Goal: Information Seeking & Learning: Learn about a topic

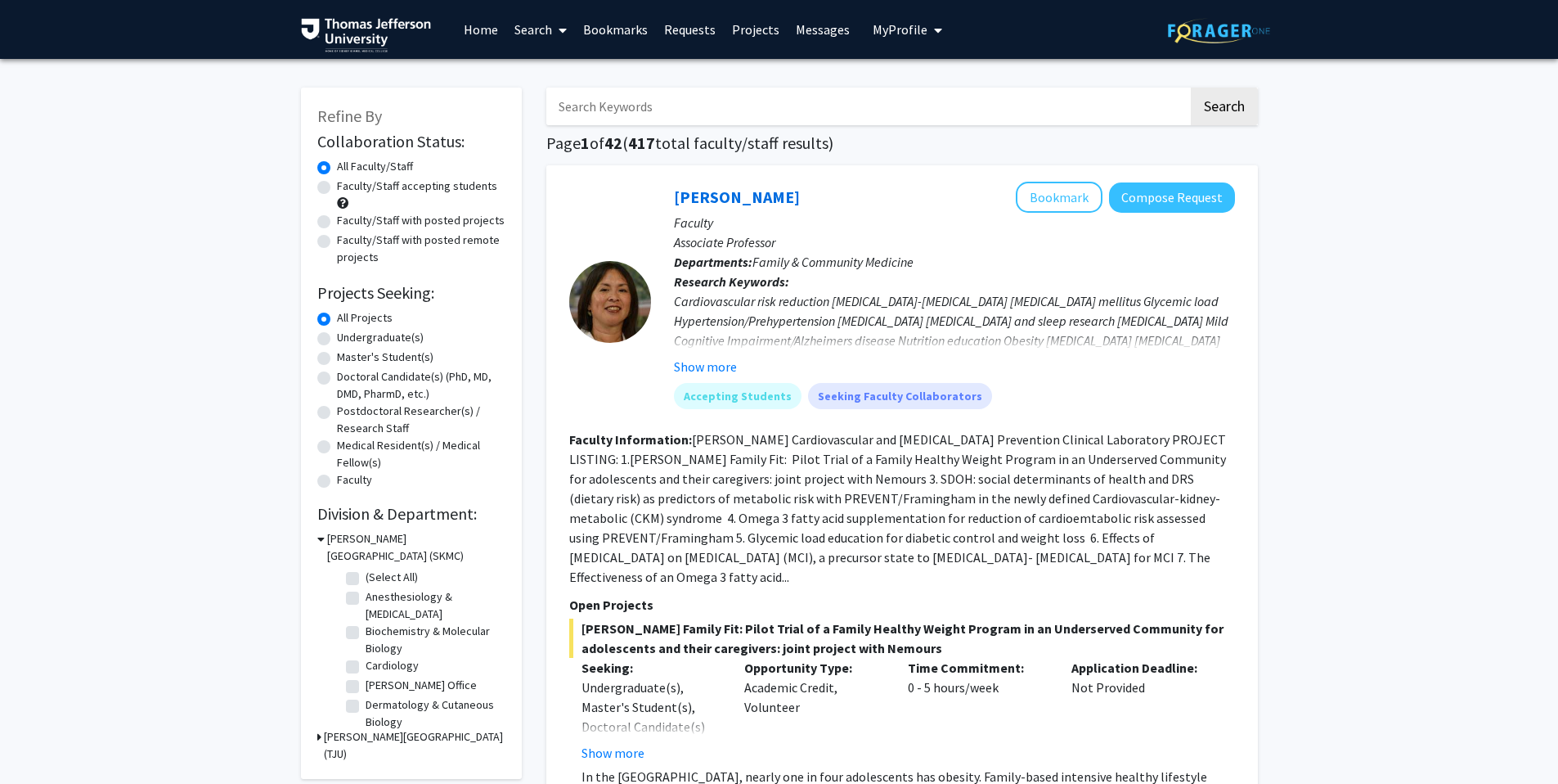
click at [605, 113] on input "Search Keywords" at bounding box center [867, 106] width 642 height 37
click at [673, 98] on input "[PERSON_NAME]" at bounding box center [867, 106] width 642 height 37
type input "[PERSON_NAME]"
click at [1191, 88] on button "Search" at bounding box center [1224, 106] width 67 height 37
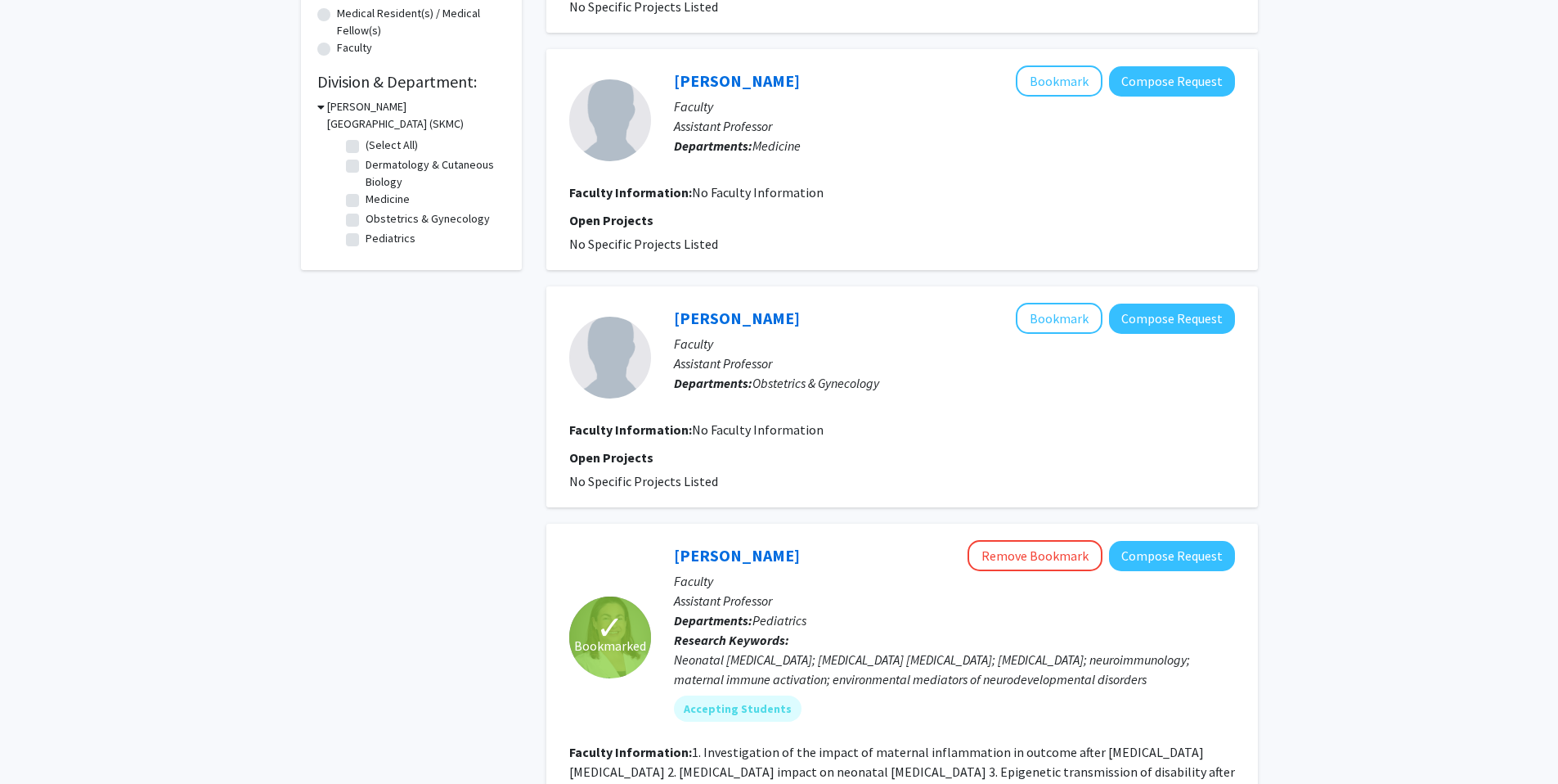
scroll to position [738, 0]
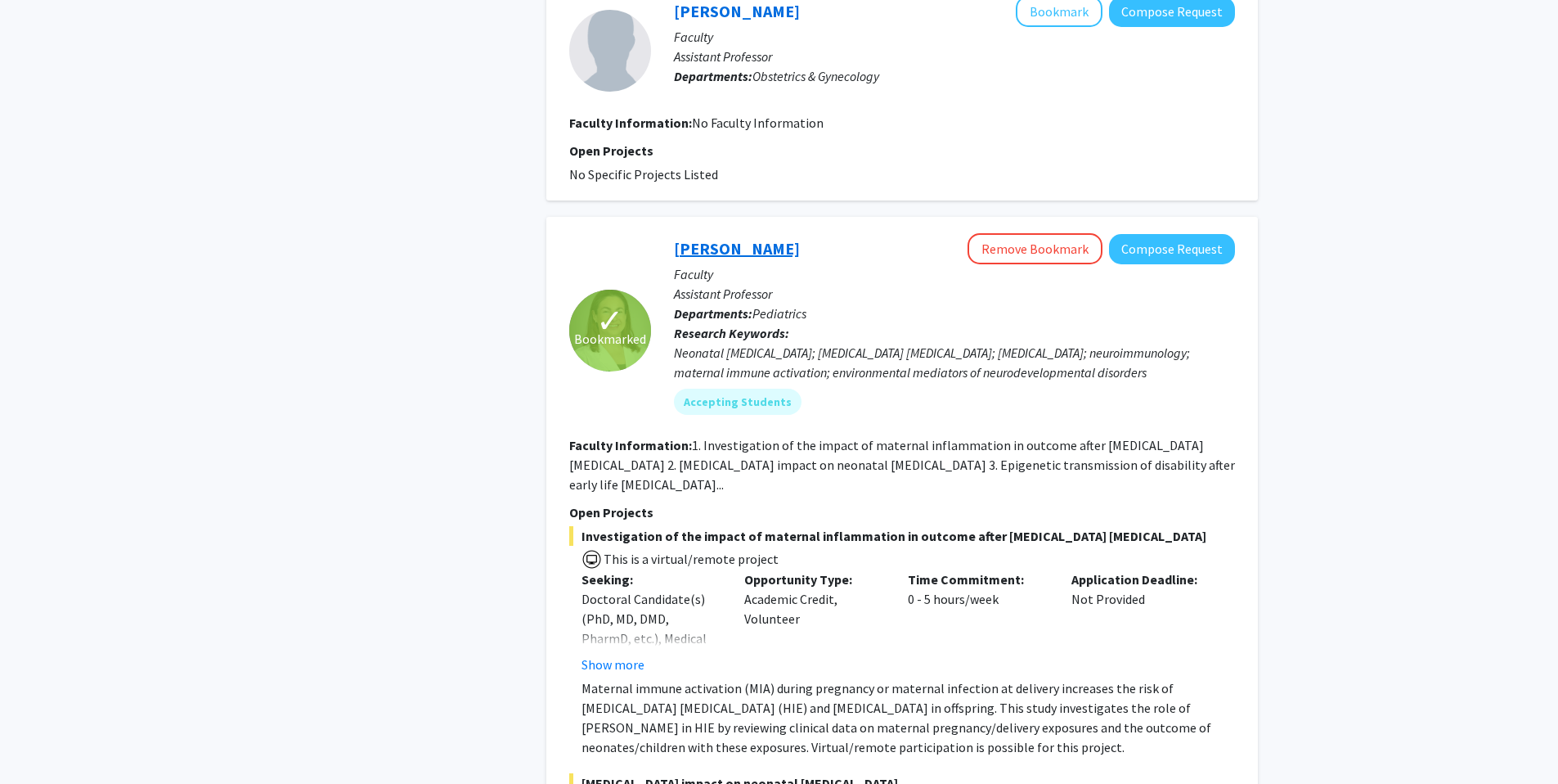
click at [723, 238] on link "[PERSON_NAME]" at bounding box center [737, 248] width 126 height 20
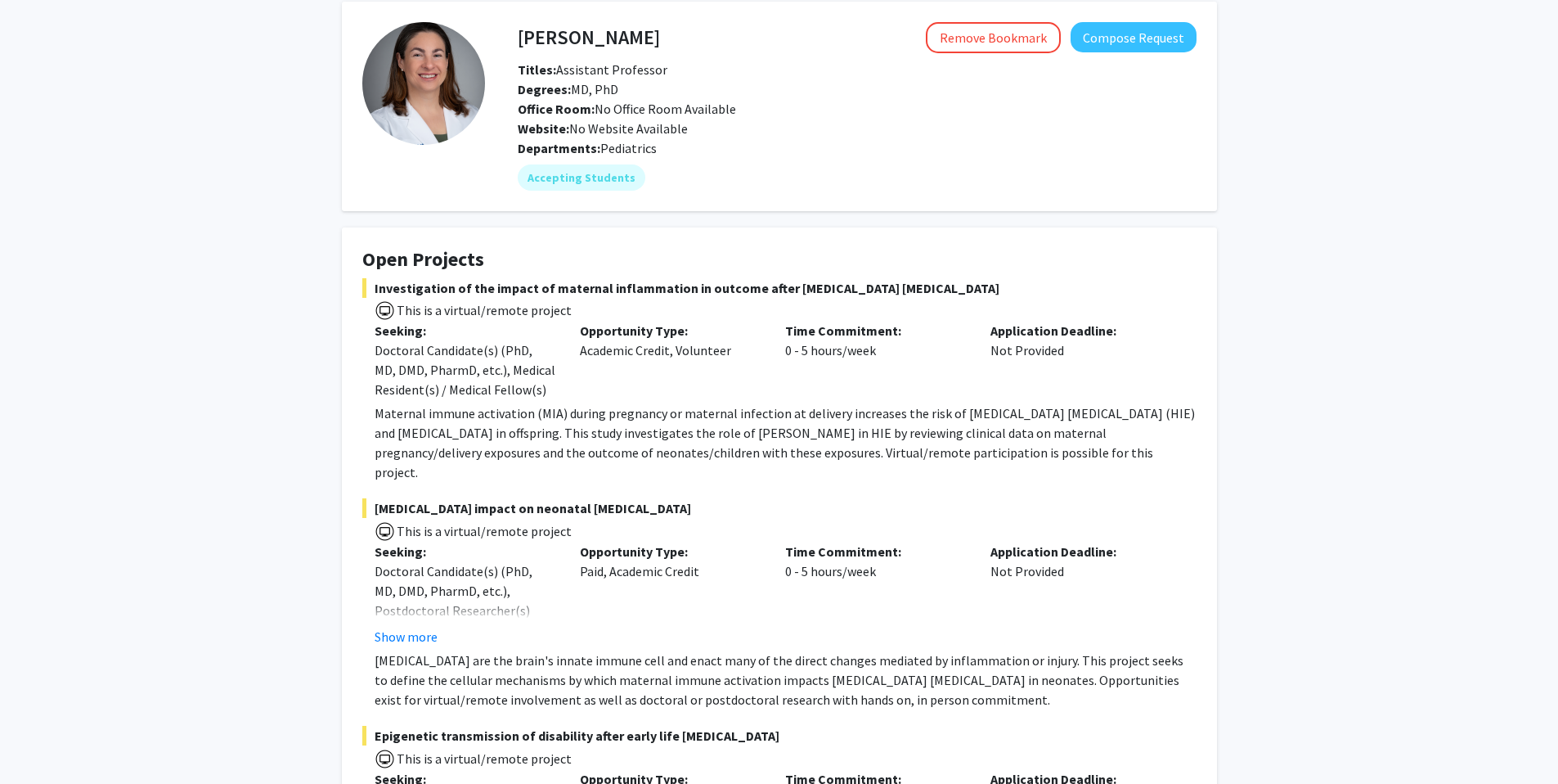
scroll to position [74, 0]
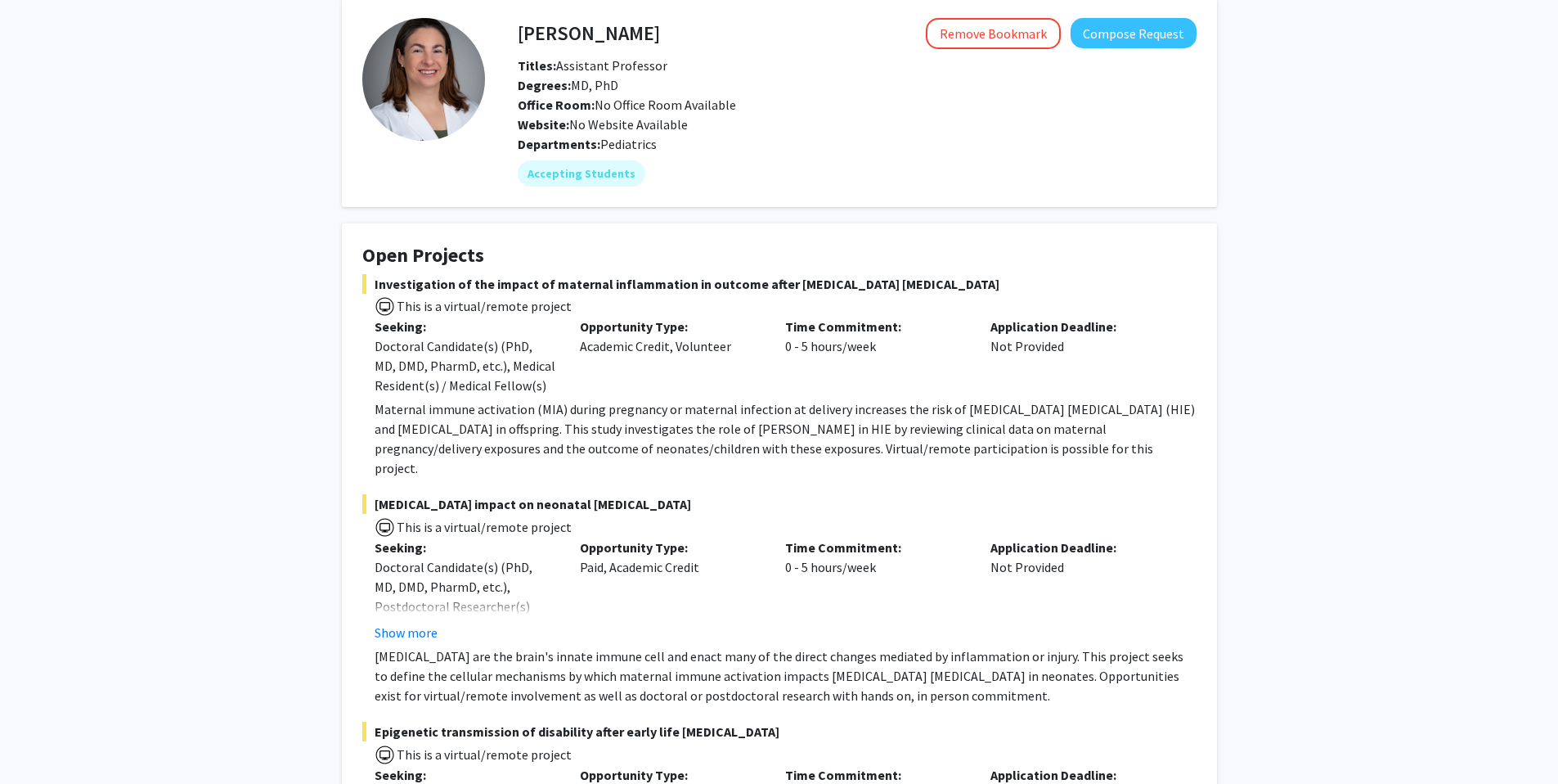
drag, startPoint x: 727, startPoint y: 291, endPoint x: 903, endPoint y: 298, distance: 176.1
click at [903, 298] on div "Investigation of the impact of maternal inflammation in outcome after [MEDICAL_…" at bounding box center [779, 377] width 834 height 204
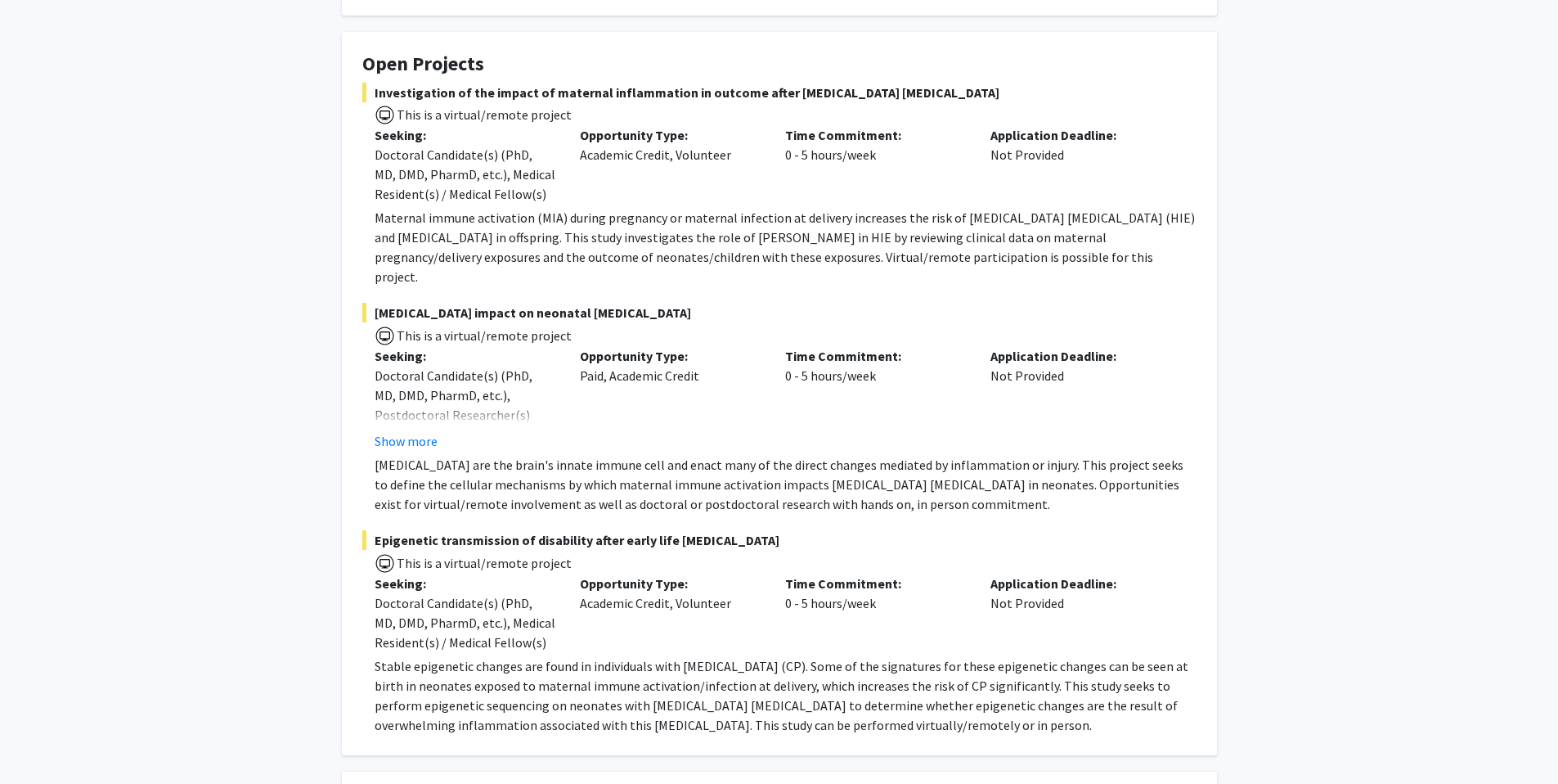
scroll to position [0, 0]
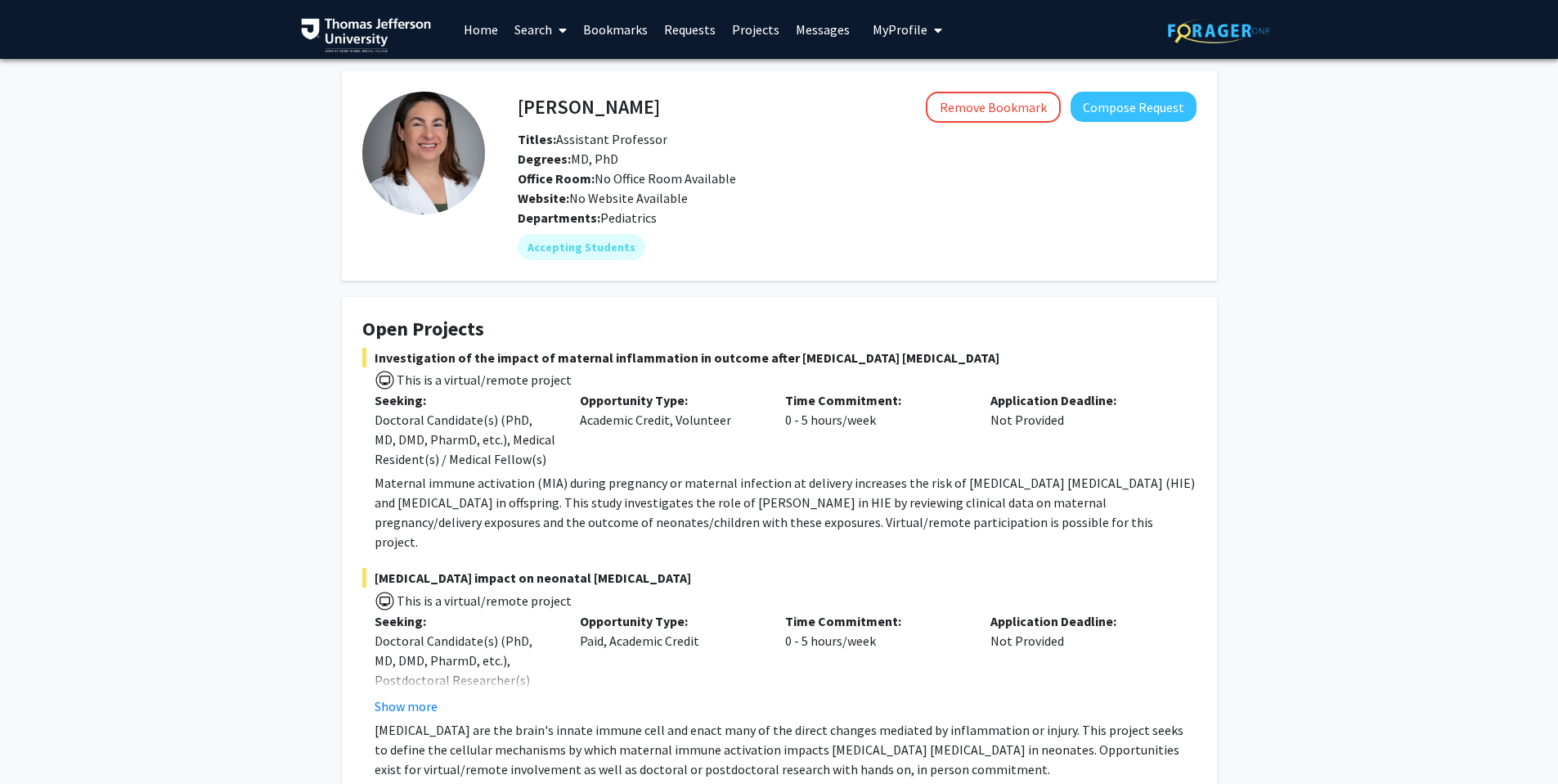
click at [664, 512] on p "Maternal immune activation (MIA) during pregnancy or maternal infection at deli…" at bounding box center [786, 512] width 822 height 78
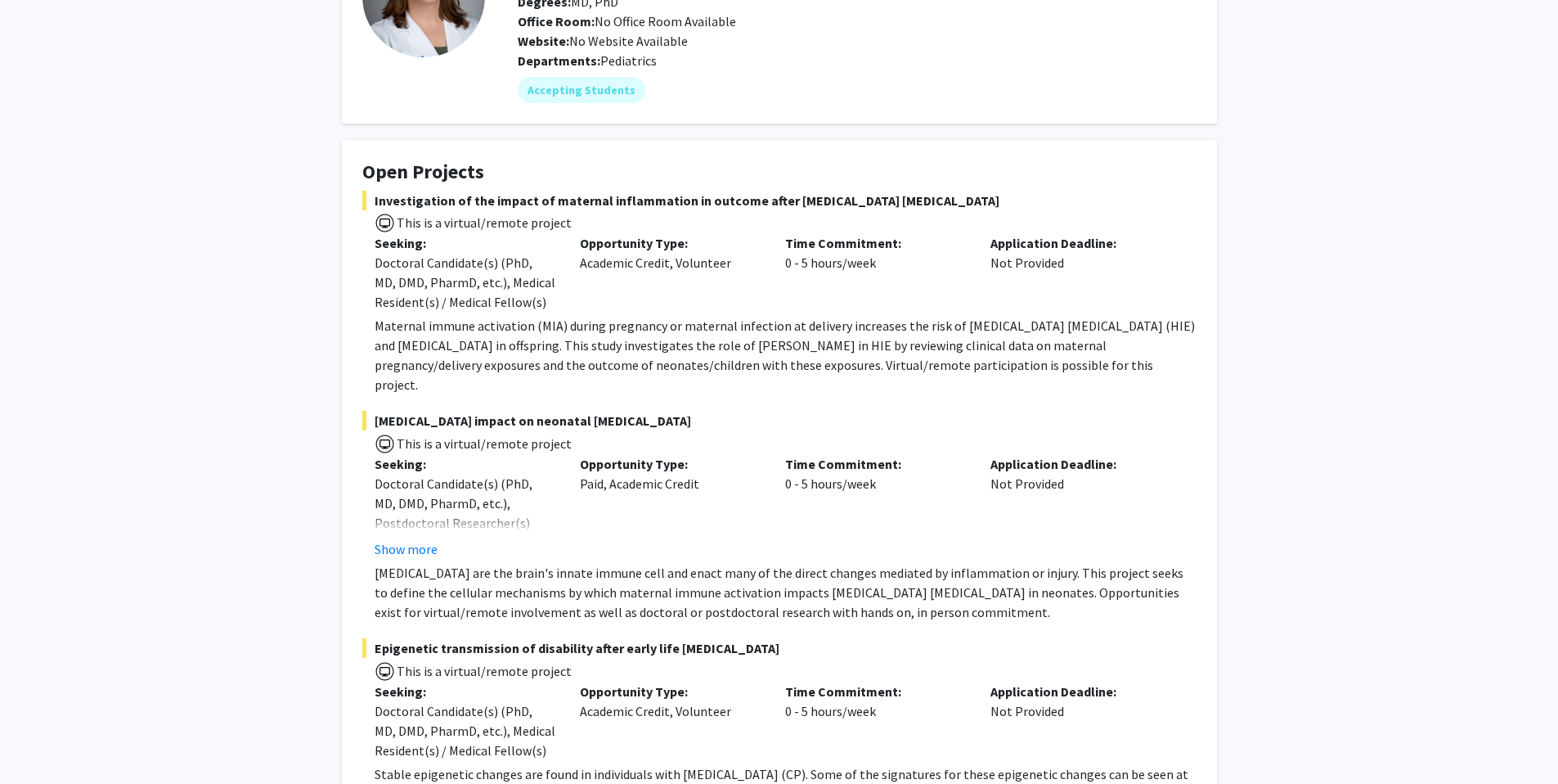
scroll to position [235, 0]
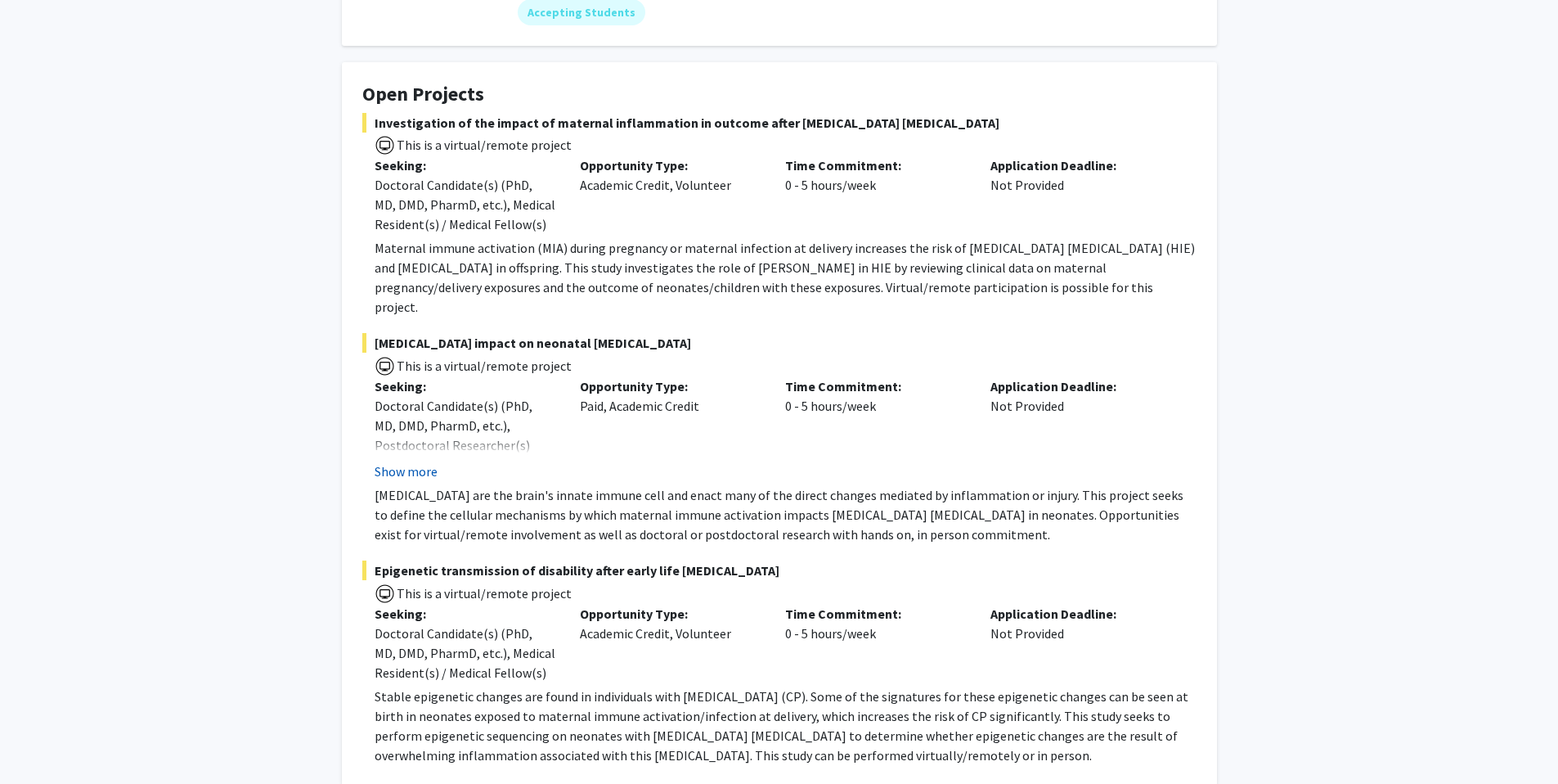
click at [414, 461] on button "Show more" at bounding box center [406, 471] width 63 height 20
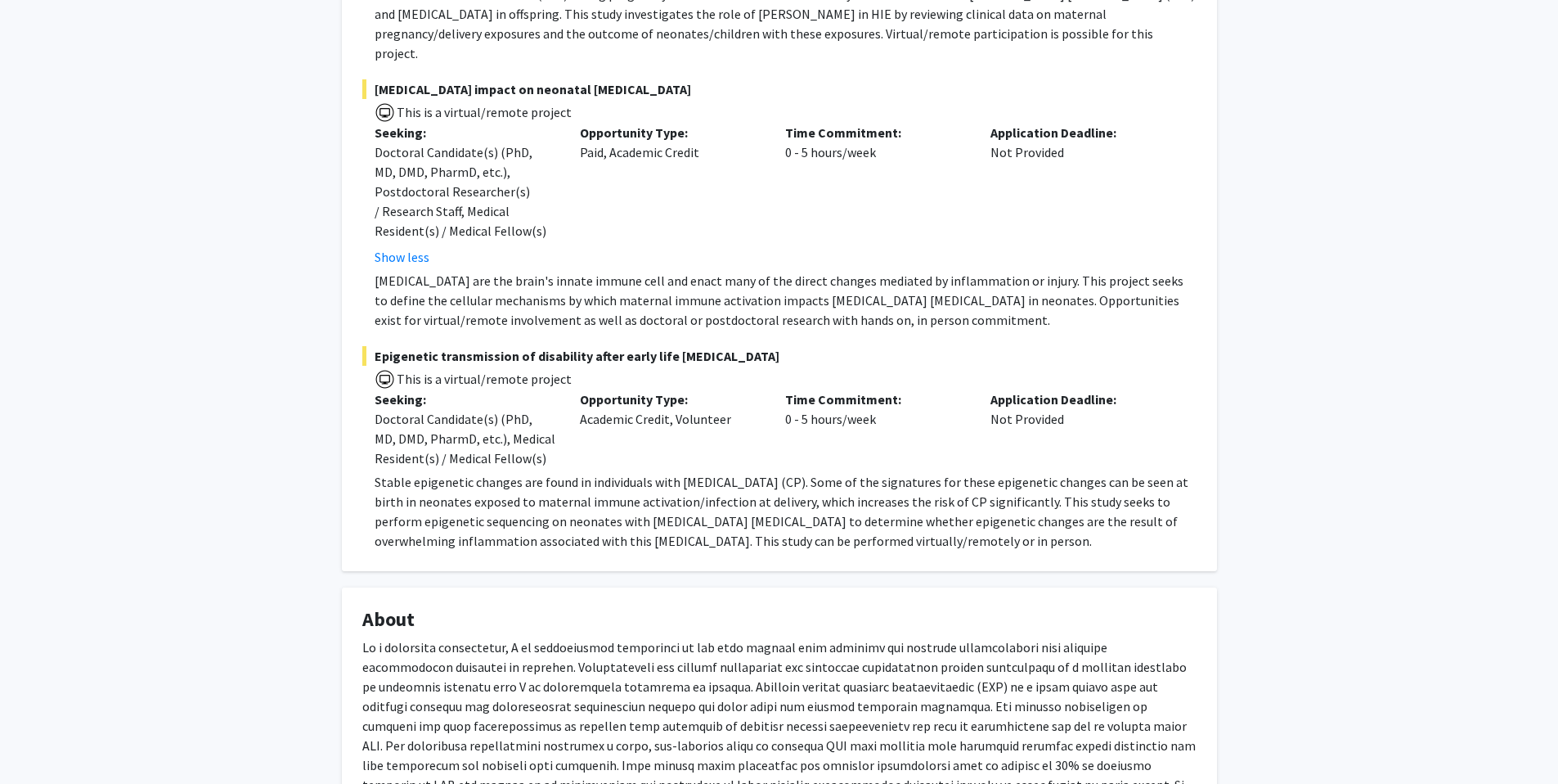
scroll to position [494, 0]
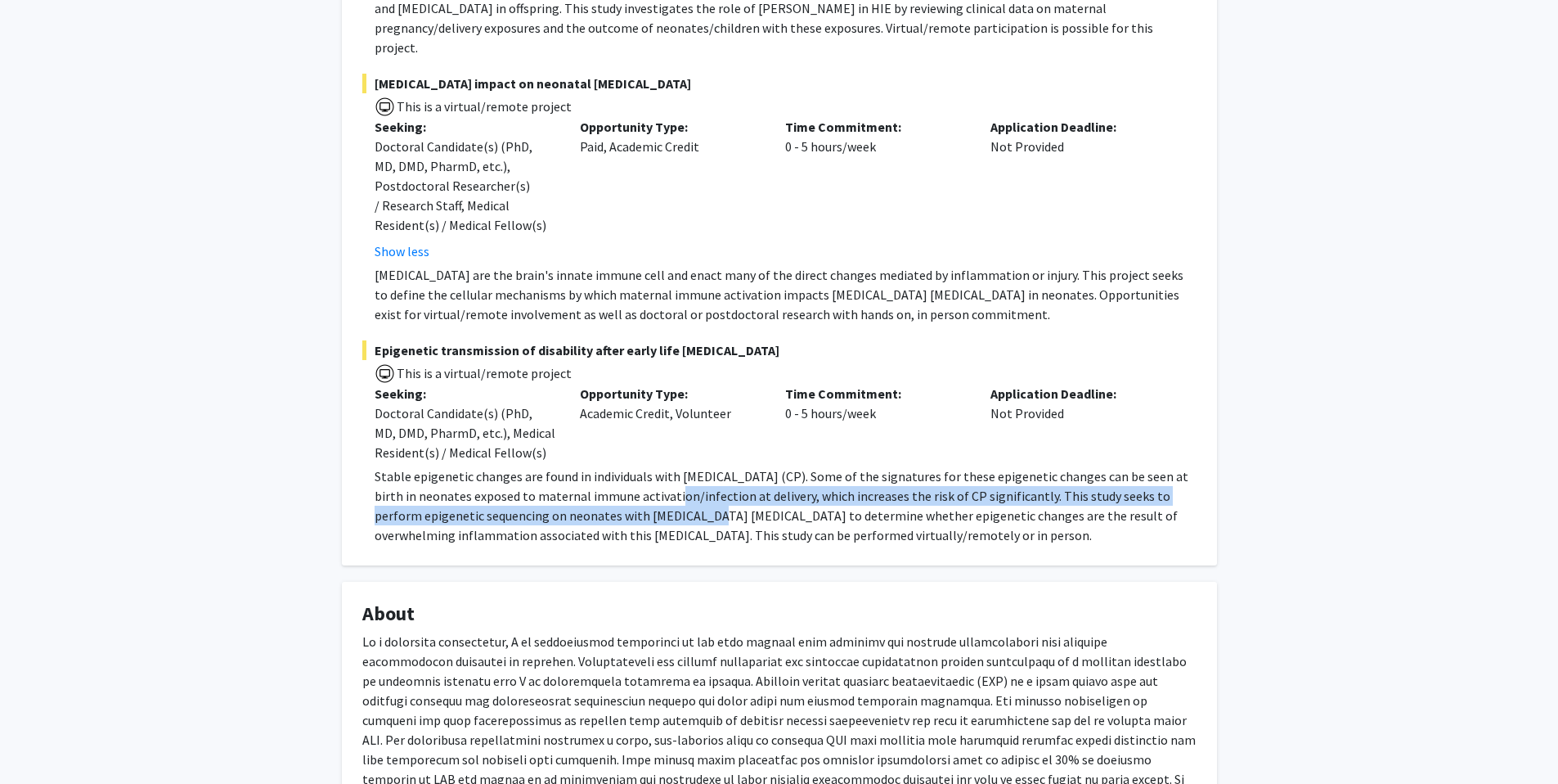
drag, startPoint x: 631, startPoint y: 474, endPoint x: 657, endPoint y: 490, distance: 30.5
click at [657, 490] on p "Stable epigenetic changes are found in individuals with [MEDICAL_DATA] (CP). So…" at bounding box center [786, 505] width 822 height 78
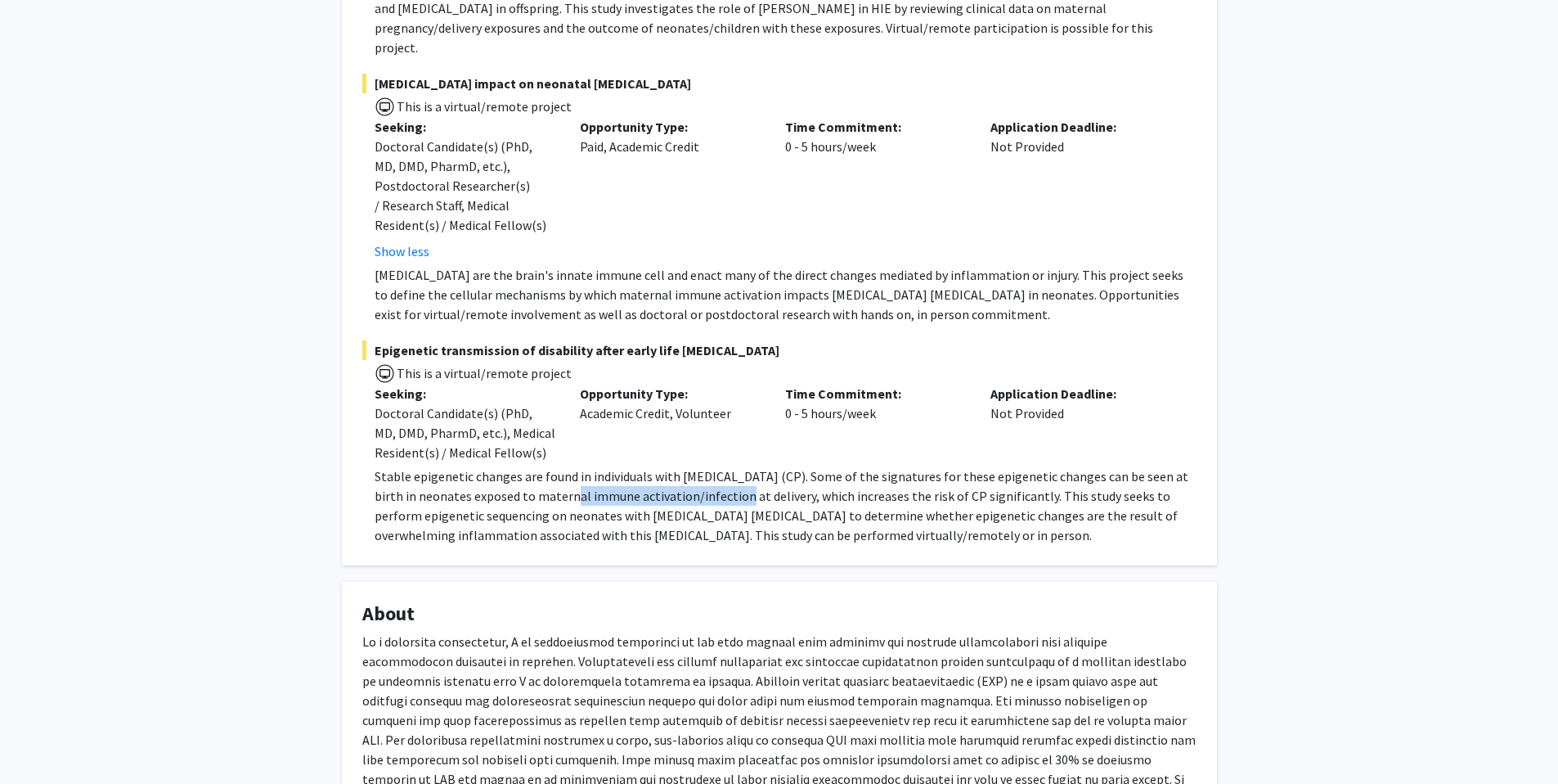
drag, startPoint x: 530, startPoint y: 477, endPoint x: 698, endPoint y: 479, distance: 168.0
click at [698, 479] on p "Stable epigenetic changes are found in individuals with [MEDICAL_DATA] (CP). So…" at bounding box center [786, 505] width 822 height 78
drag, startPoint x: 525, startPoint y: 475, endPoint x: 629, endPoint y: 480, distance: 104.1
click at [629, 480] on p "Stable epigenetic changes are found in individuals with [MEDICAL_DATA] (CP). So…" at bounding box center [786, 505] width 822 height 78
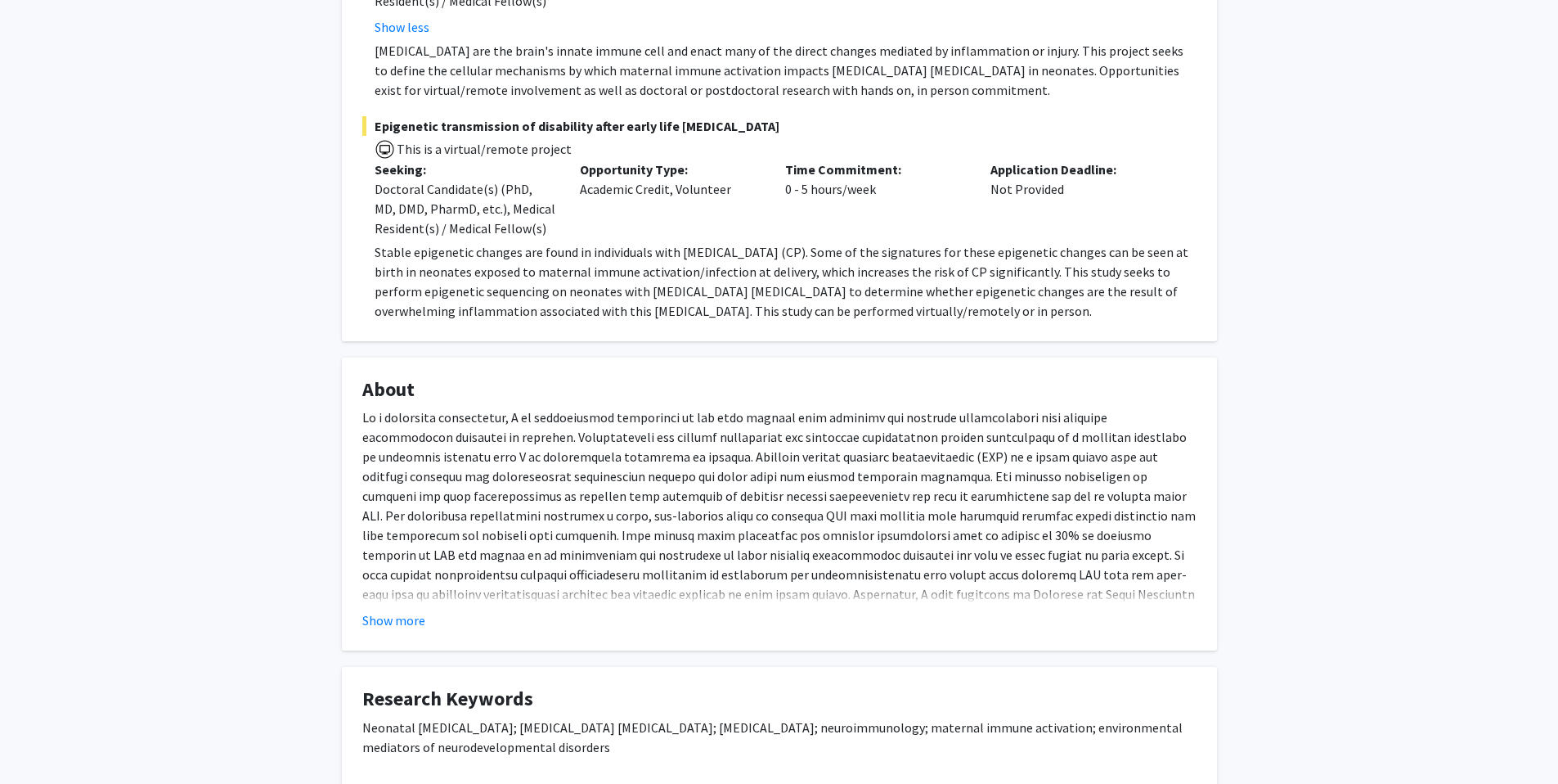
scroll to position [760, 0]
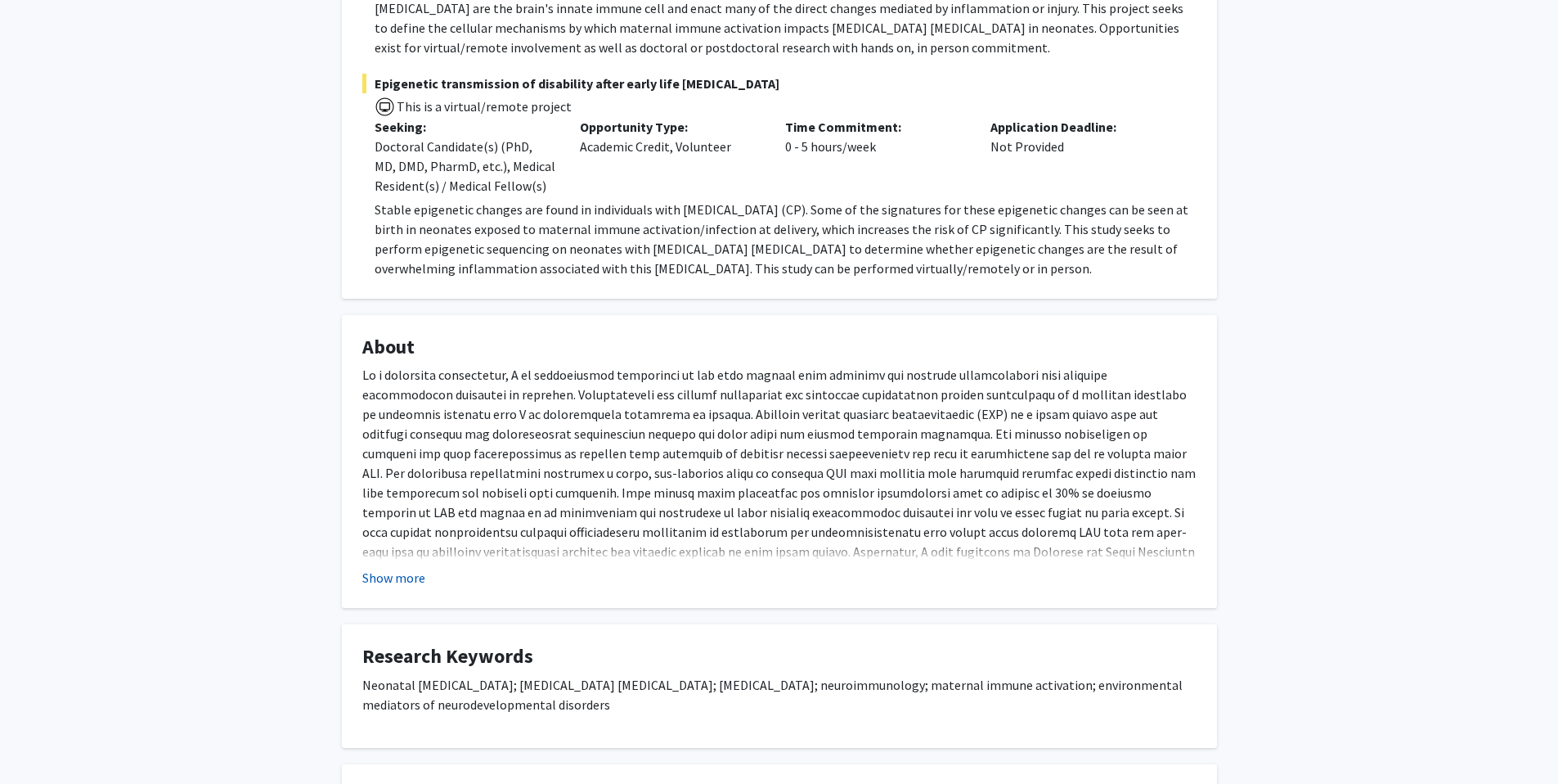
click at [414, 568] on button "Show more" at bounding box center [393, 578] width 63 height 20
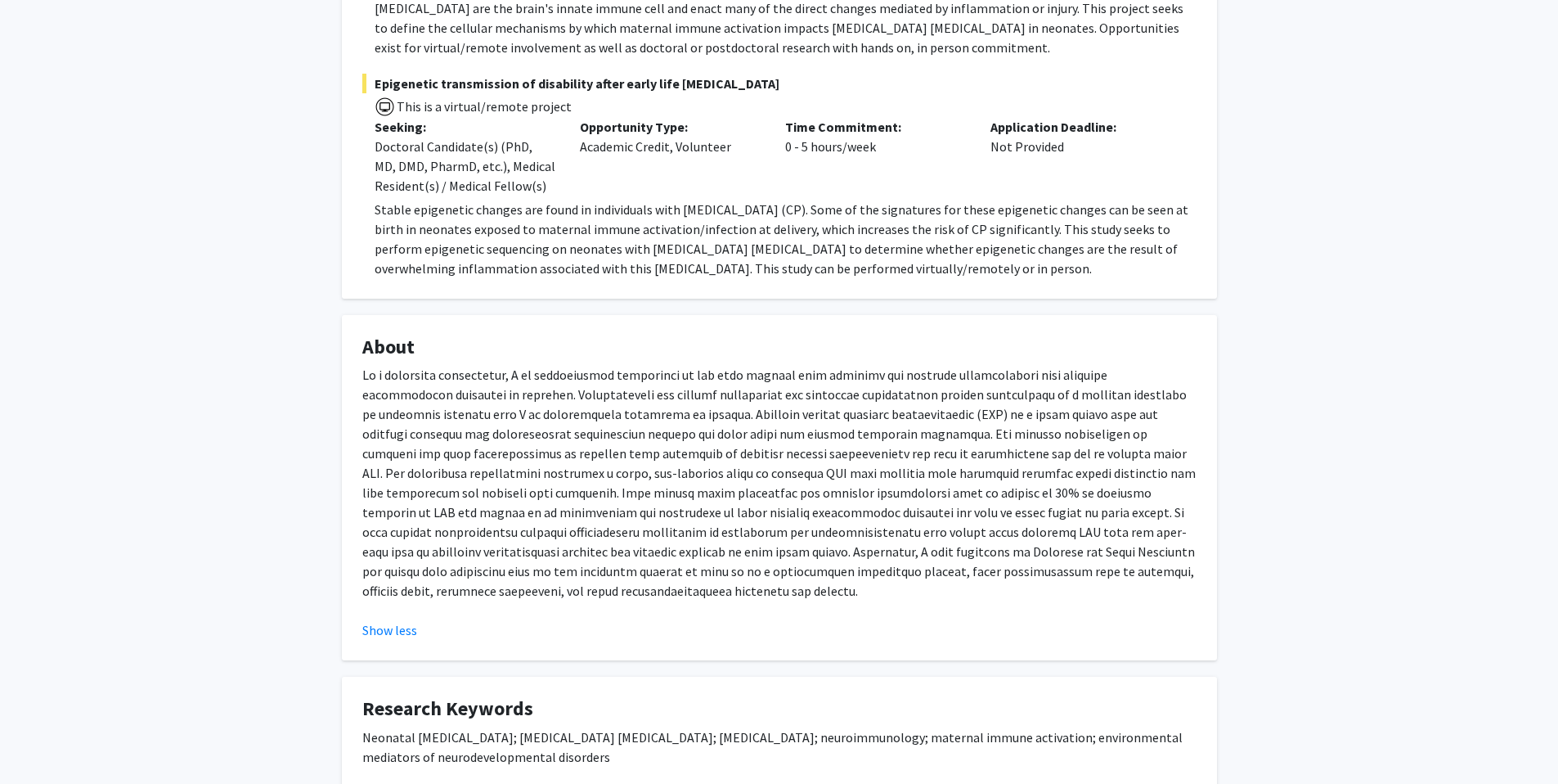
drag, startPoint x: 952, startPoint y: 333, endPoint x: 976, endPoint y: 362, distance: 37.6
click at [976, 362] on fg-card "About Show less" at bounding box center [779, 488] width 875 height 346
click at [976, 365] on p at bounding box center [779, 482] width 834 height 235
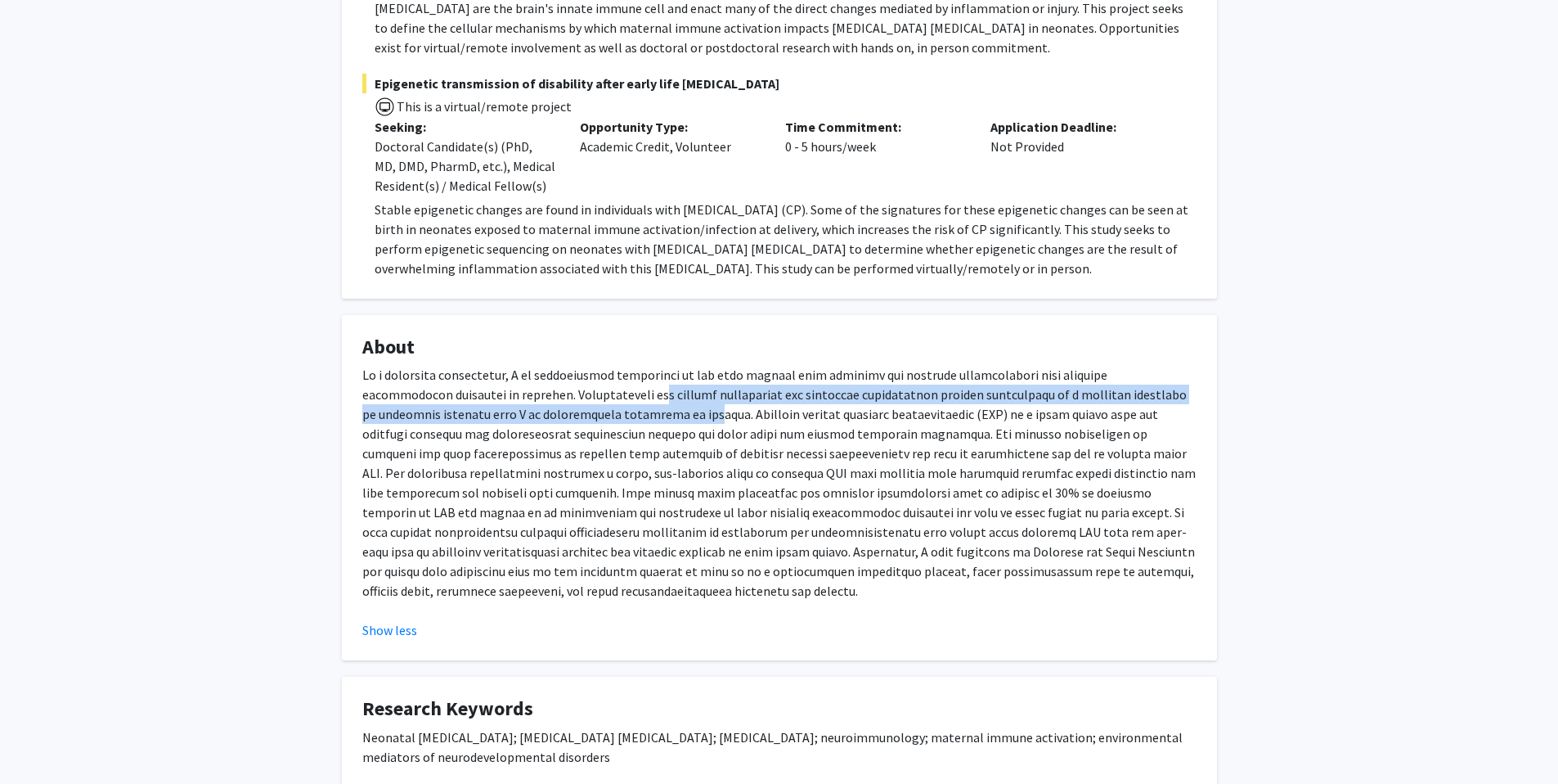
drag, startPoint x: 509, startPoint y: 374, endPoint x: 518, endPoint y: 397, distance: 24.7
click at [518, 397] on p at bounding box center [779, 482] width 834 height 235
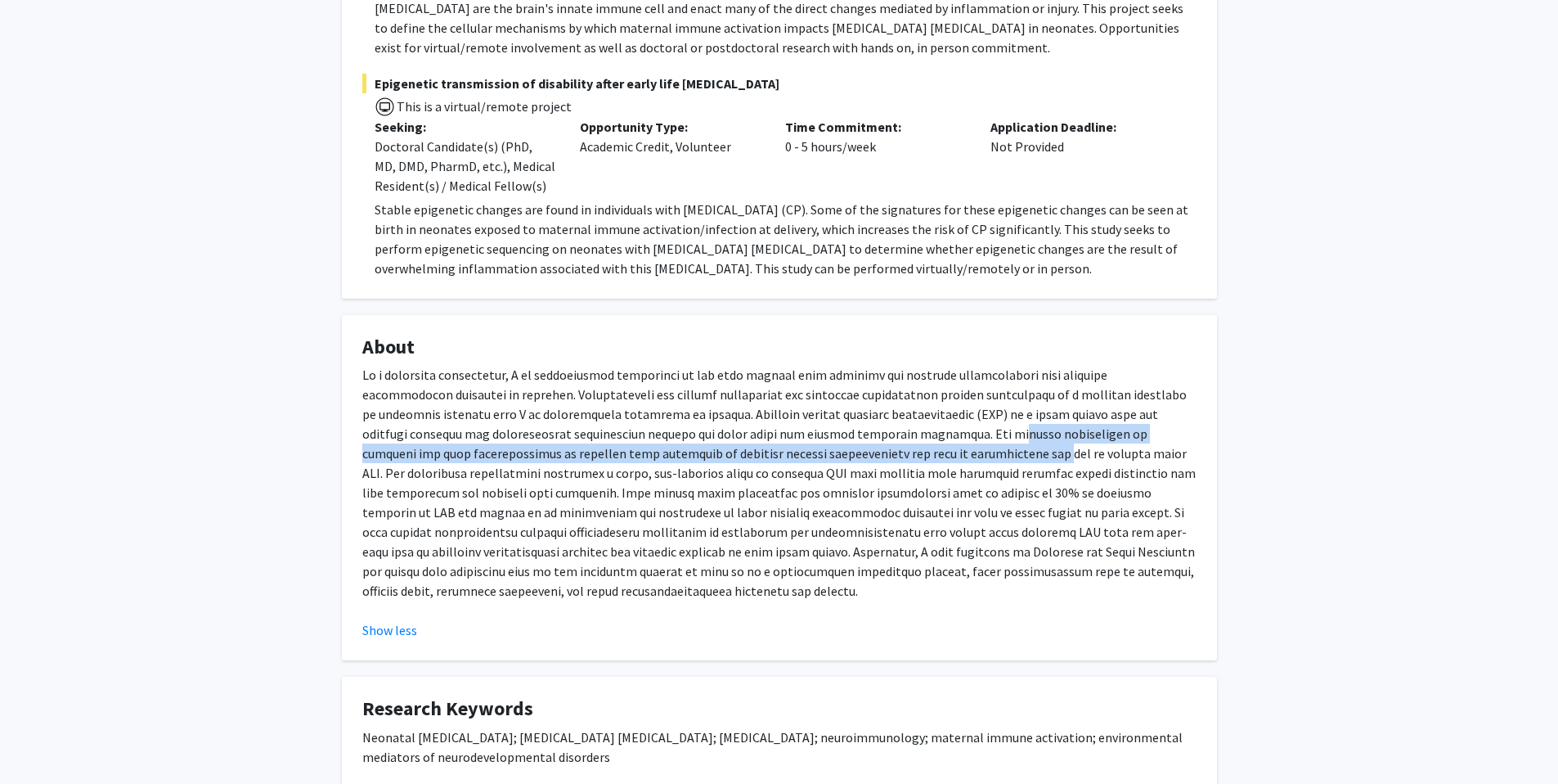
drag, startPoint x: 759, startPoint y: 405, endPoint x: 770, endPoint y: 426, distance: 23.7
click at [771, 428] on p at bounding box center [779, 482] width 834 height 235
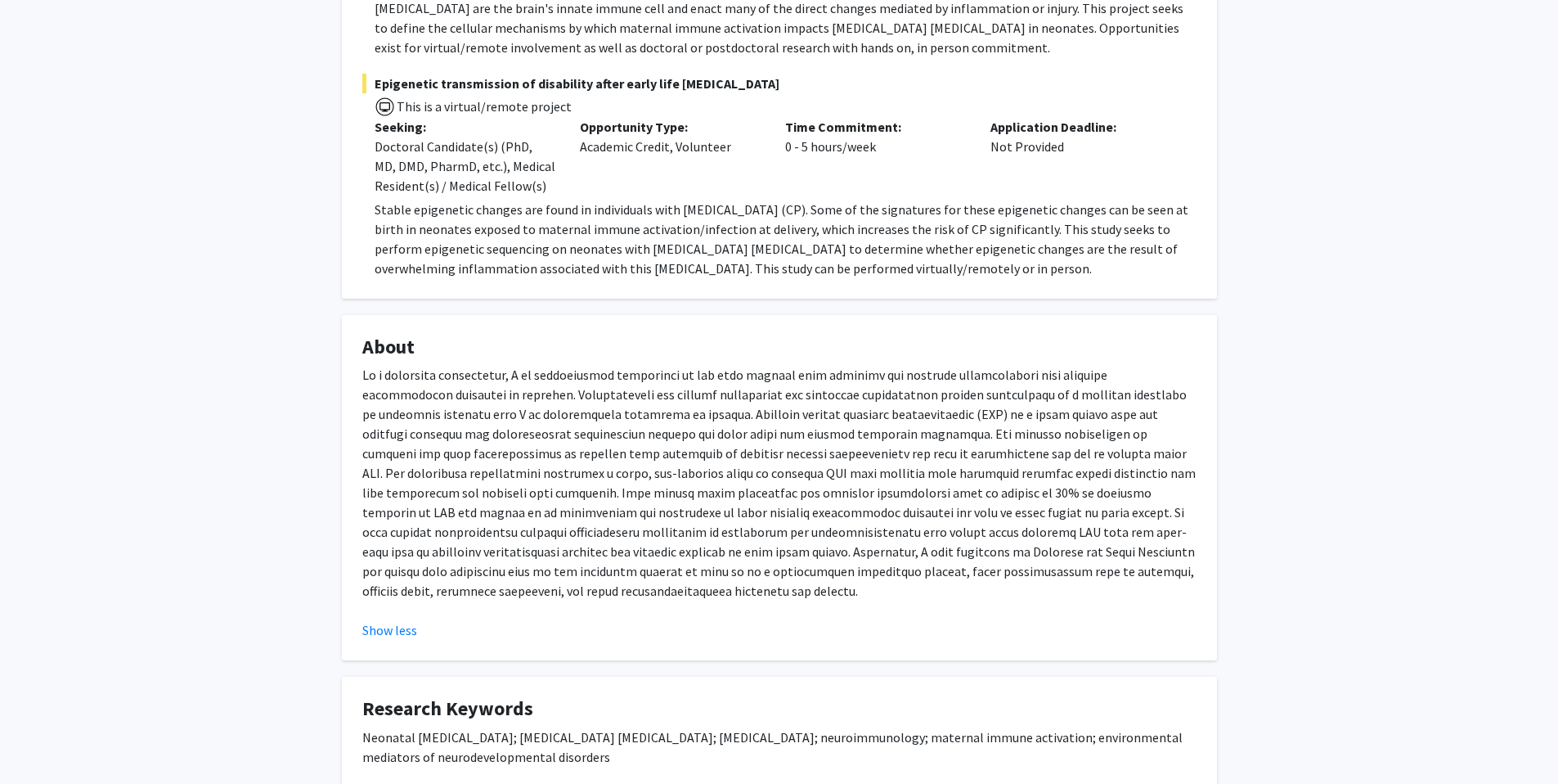
click at [866, 434] on p at bounding box center [779, 482] width 834 height 235
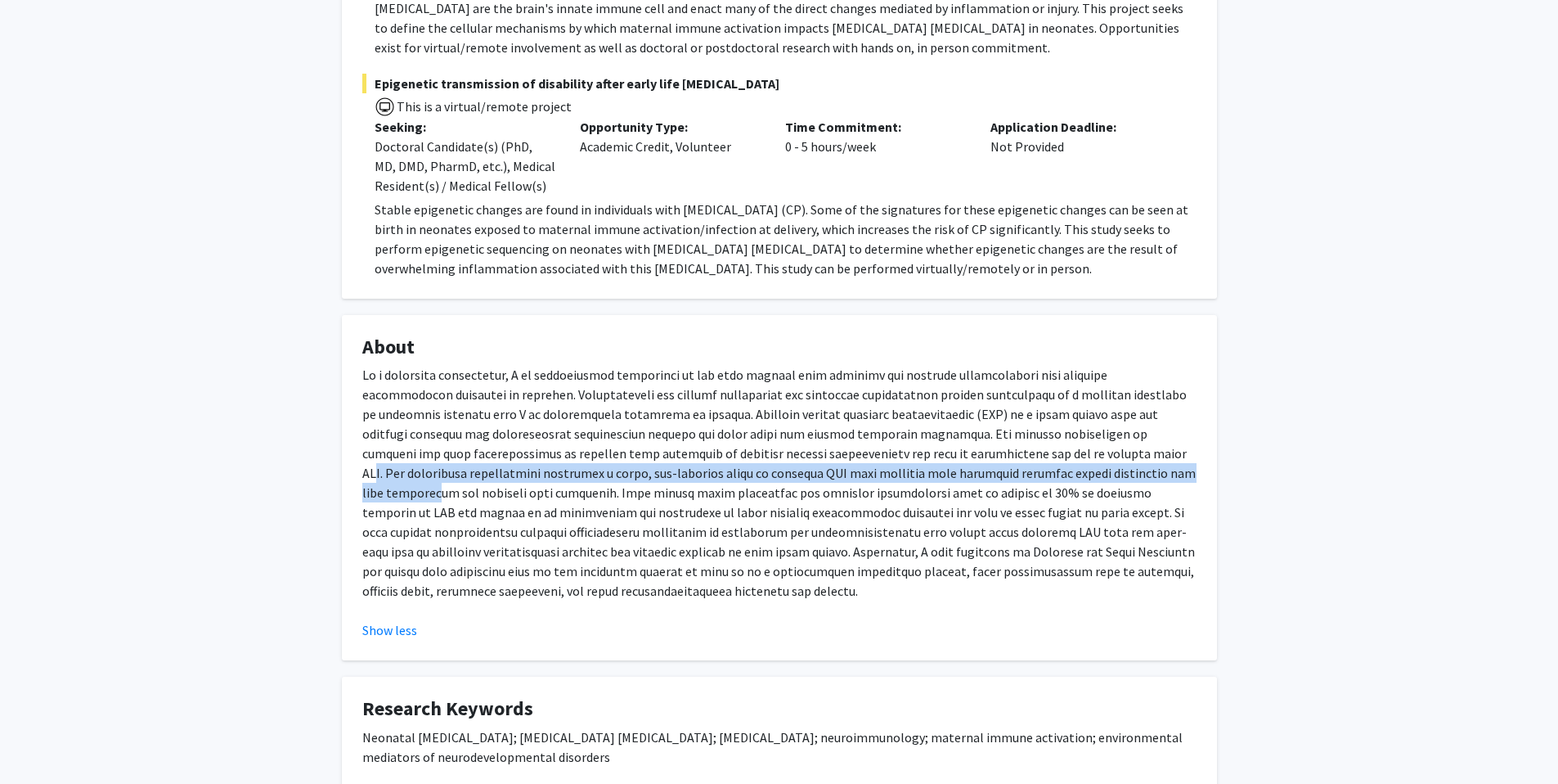
drag, startPoint x: 895, startPoint y: 428, endPoint x: 931, endPoint y: 458, distance: 46.9
click at [931, 458] on p at bounding box center [779, 482] width 834 height 235
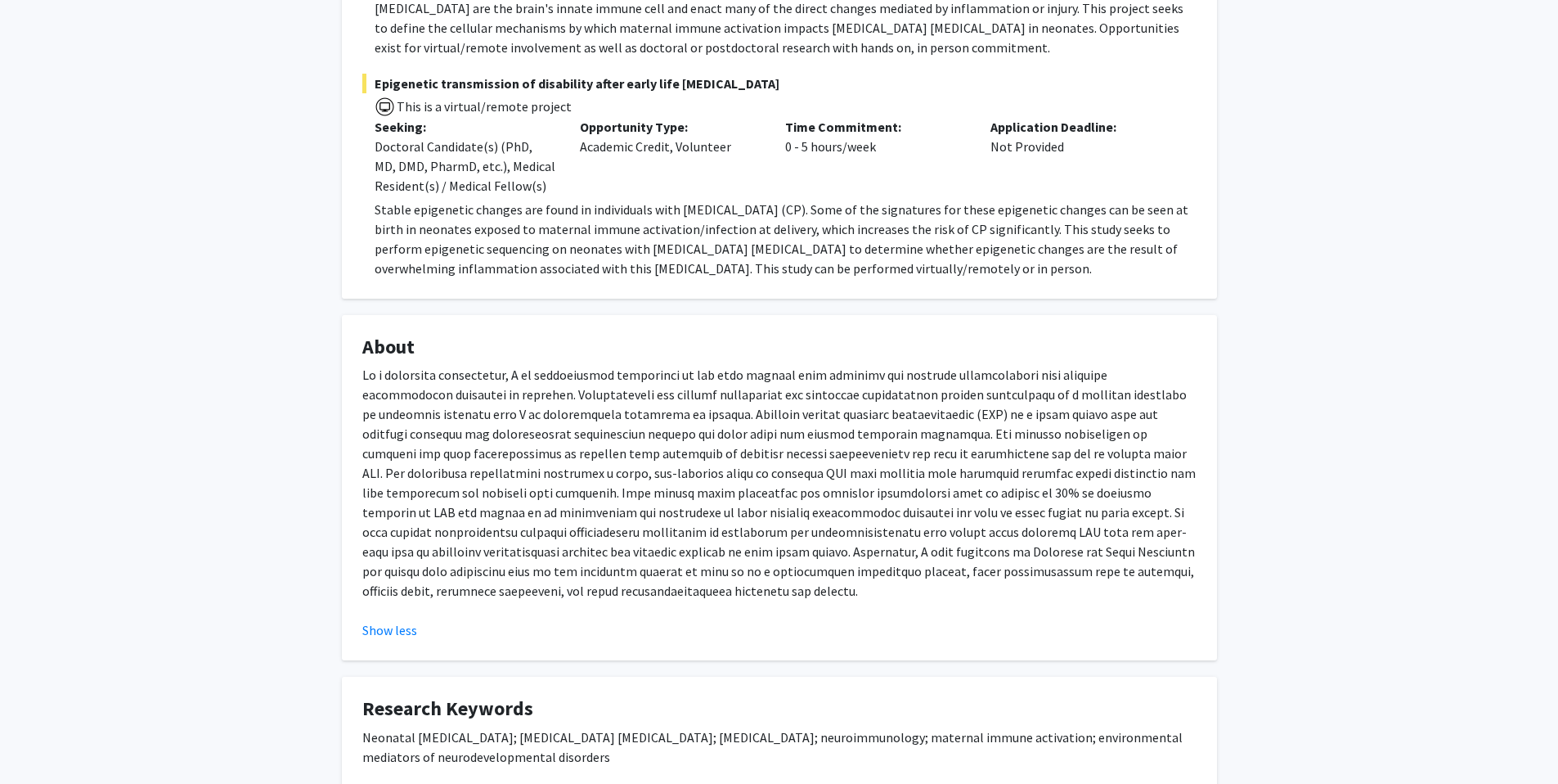
click at [933, 470] on p at bounding box center [779, 482] width 834 height 235
drag, startPoint x: 589, startPoint y: 492, endPoint x: 738, endPoint y: 490, distance: 149.0
click at [739, 490] on p at bounding box center [779, 482] width 834 height 235
click at [738, 490] on p at bounding box center [779, 482] width 834 height 235
drag, startPoint x: 763, startPoint y: 491, endPoint x: 1126, endPoint y: 500, distance: 363.1
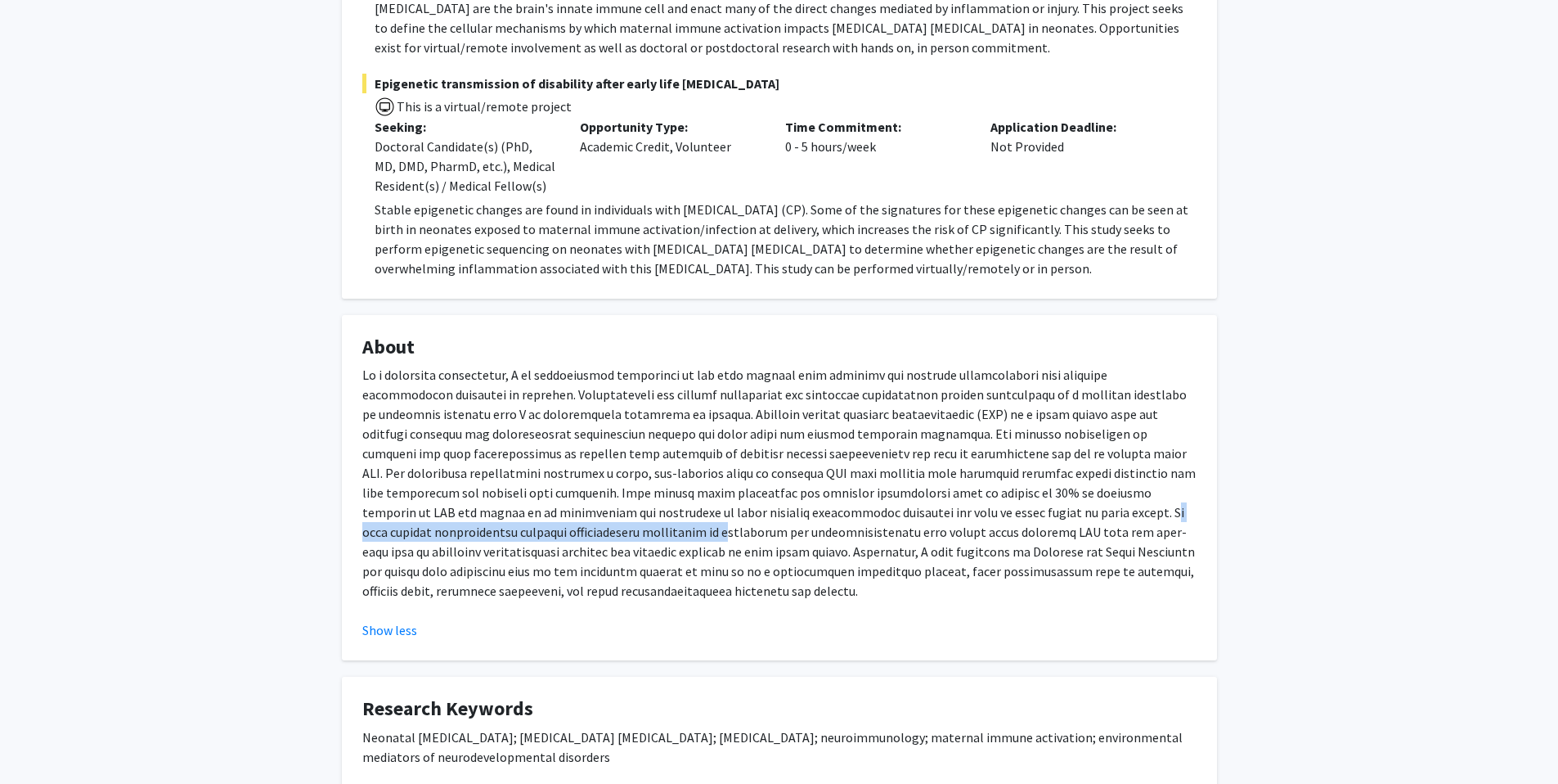
click at [1128, 500] on p at bounding box center [779, 482] width 834 height 235
click at [1126, 500] on p at bounding box center [779, 482] width 834 height 235
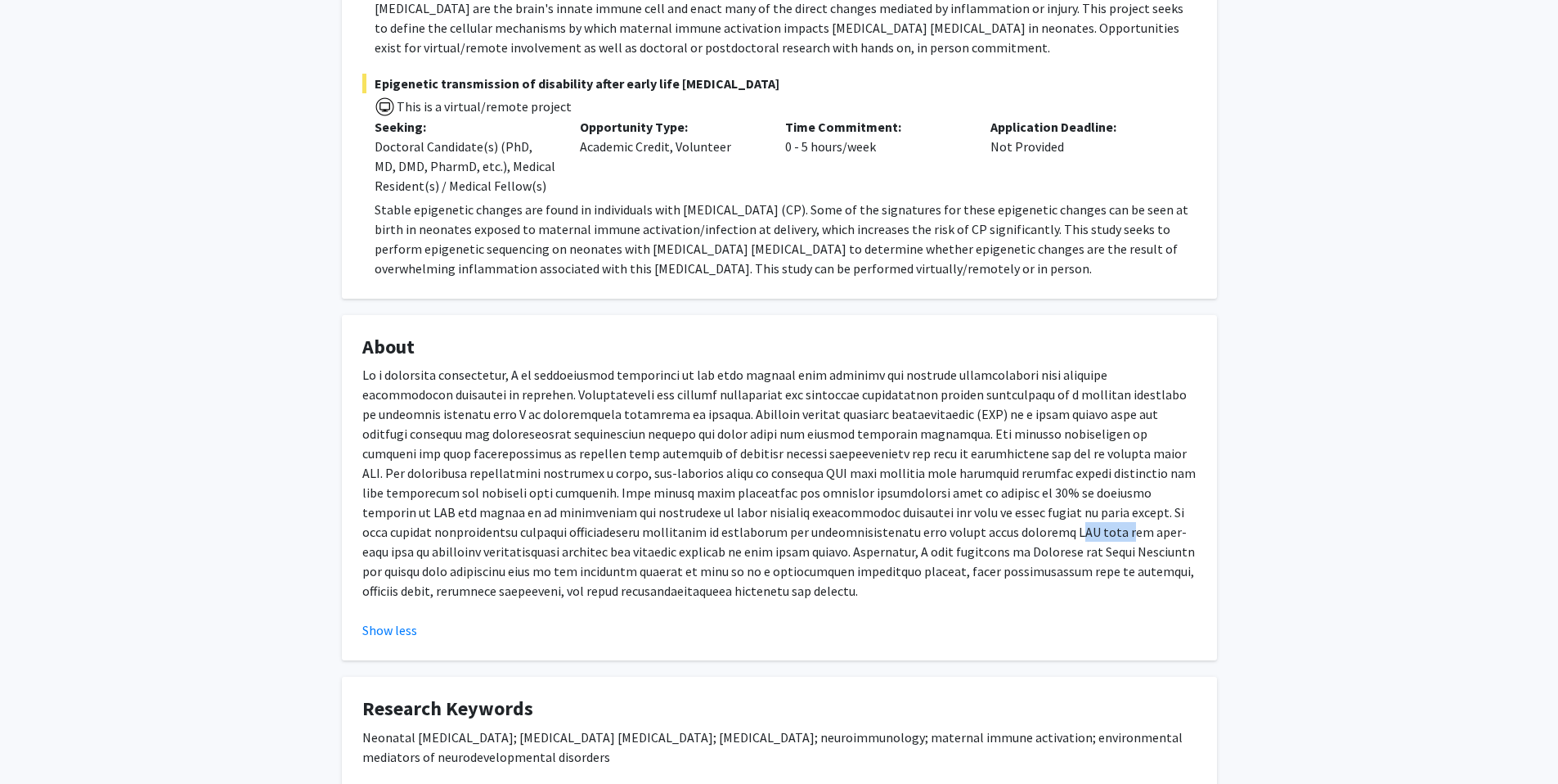
drag, startPoint x: 641, startPoint y: 518, endPoint x: 686, endPoint y: 521, distance: 45.1
click at [686, 521] on p at bounding box center [779, 482] width 834 height 235
click at [696, 519] on p at bounding box center [779, 482] width 834 height 235
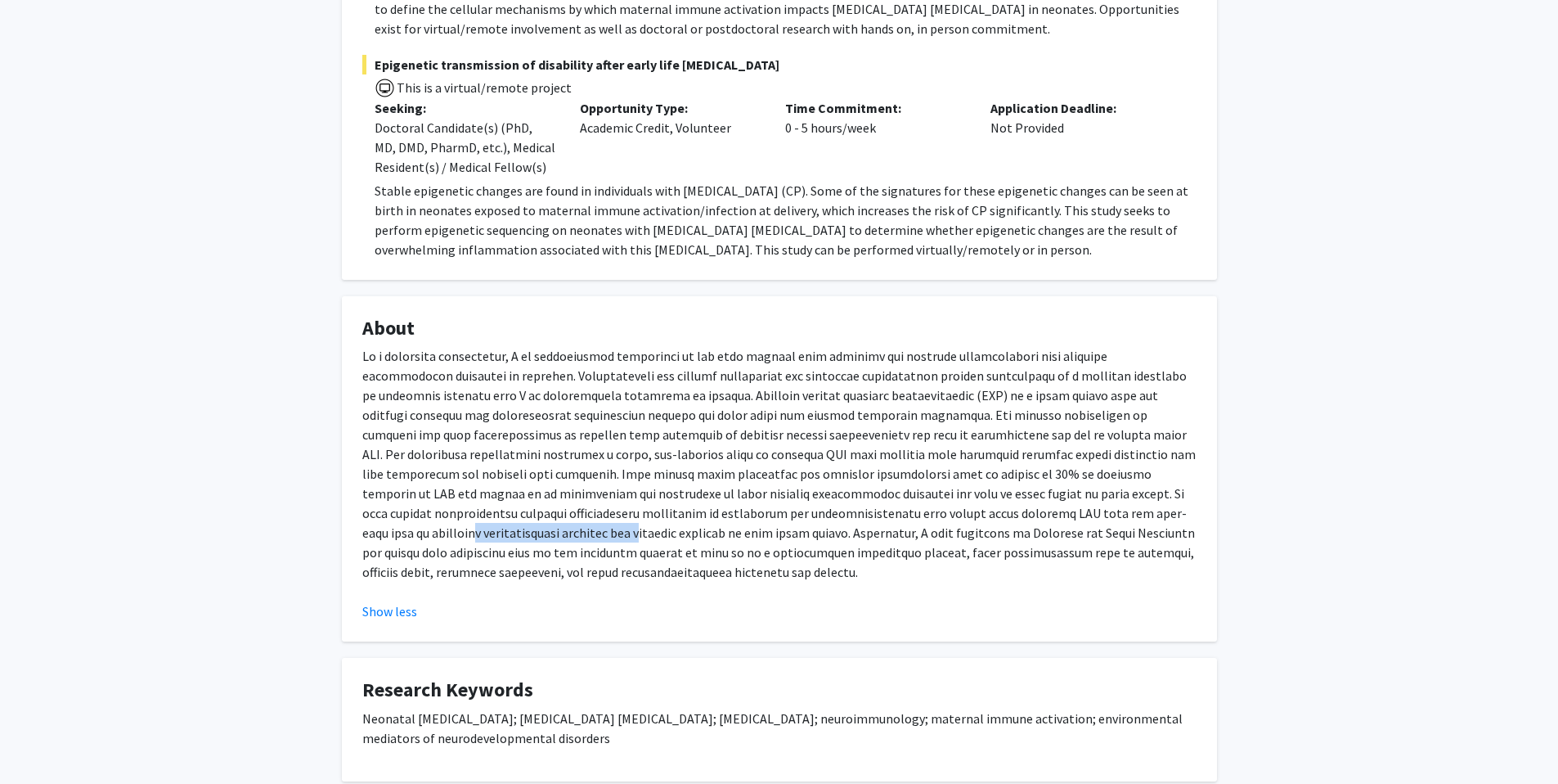
drag, startPoint x: 847, startPoint y: 500, endPoint x: 1021, endPoint y: 499, distance: 174.0
click at [1021, 499] on p at bounding box center [779, 464] width 834 height 235
click at [1021, 500] on p at bounding box center [779, 464] width 834 height 235
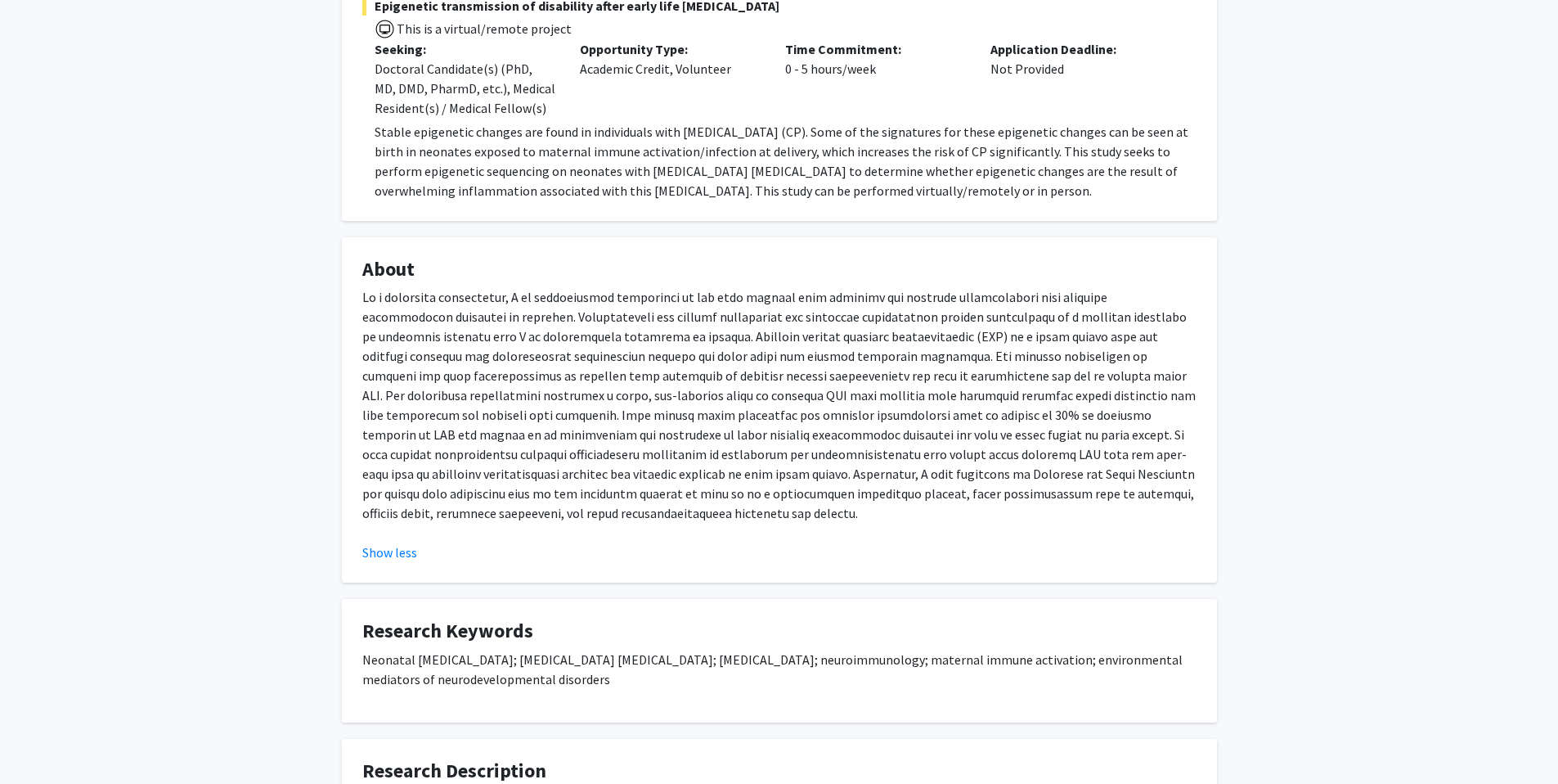
scroll to position [897, 0]
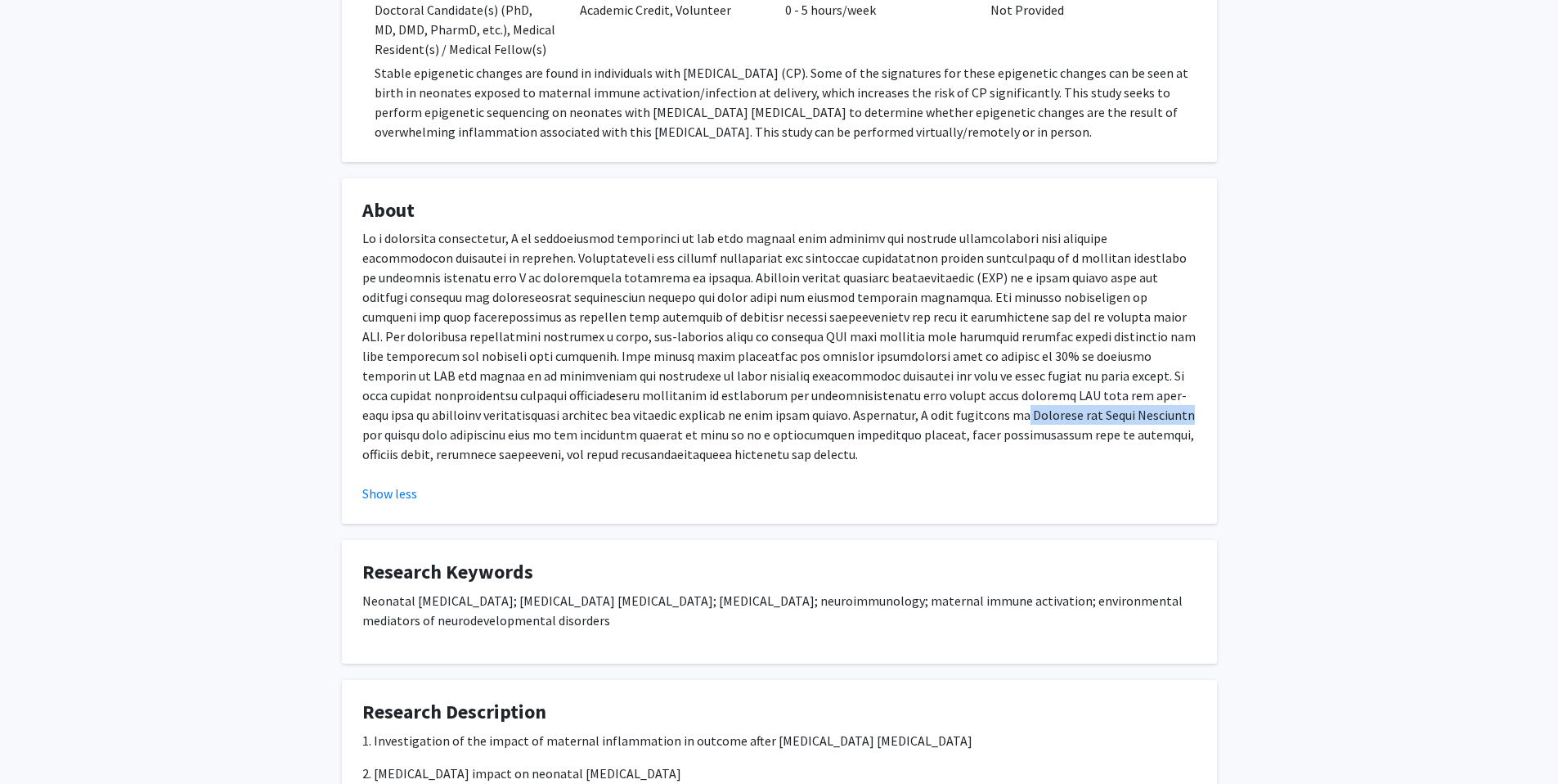
drag, startPoint x: 553, startPoint y: 395, endPoint x: 716, endPoint y: 396, distance: 163.0
click at [716, 396] on p at bounding box center [779, 346] width 834 height 235
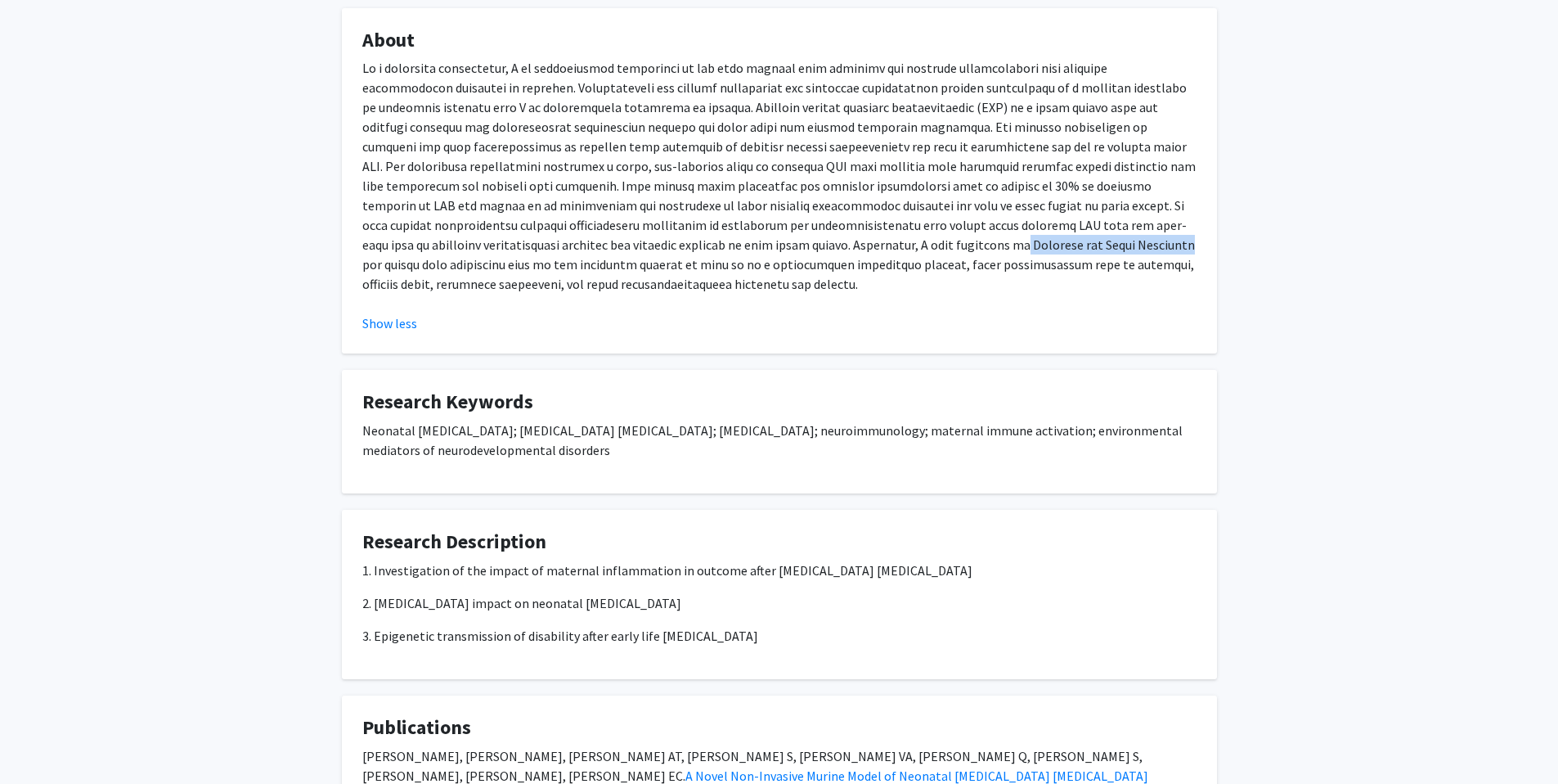
scroll to position [1164, 0]
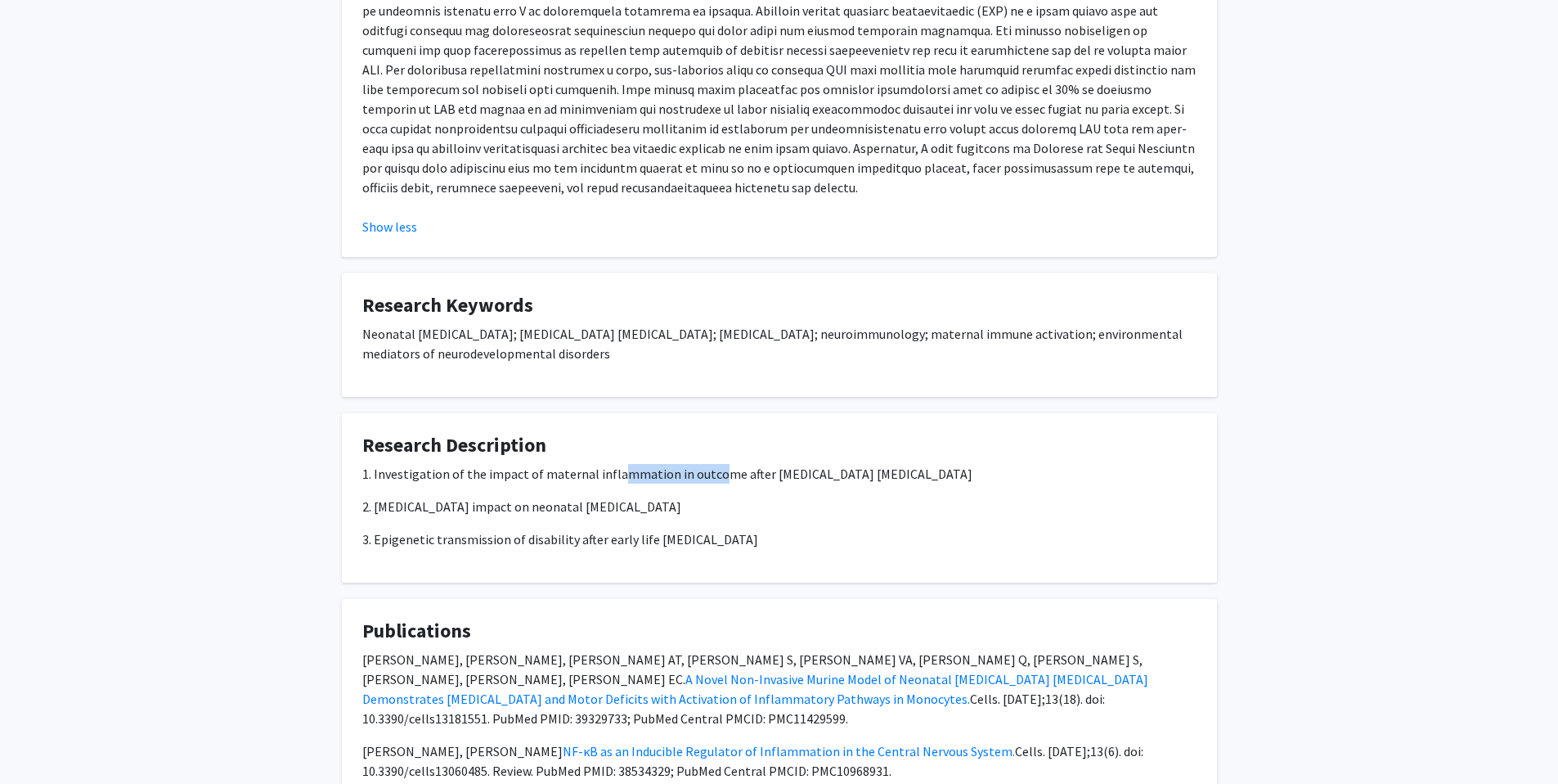
drag, startPoint x: 610, startPoint y: 434, endPoint x: 707, endPoint y: 437, distance: 97.0
click at [708, 464] on p "1. Investigation of the impact of maternal inflammation in outcome after [MEDIC…" at bounding box center [779, 474] width 834 height 20
click at [613, 497] on p "2. [MEDICAL_DATA] impact on neonatal [MEDICAL_DATA]" at bounding box center [779, 507] width 834 height 20
drag, startPoint x: 548, startPoint y: 460, endPoint x: 581, endPoint y: 474, distance: 35.8
click at [581, 497] on p "2. [MEDICAL_DATA] impact on neonatal [MEDICAL_DATA]" at bounding box center [779, 507] width 834 height 20
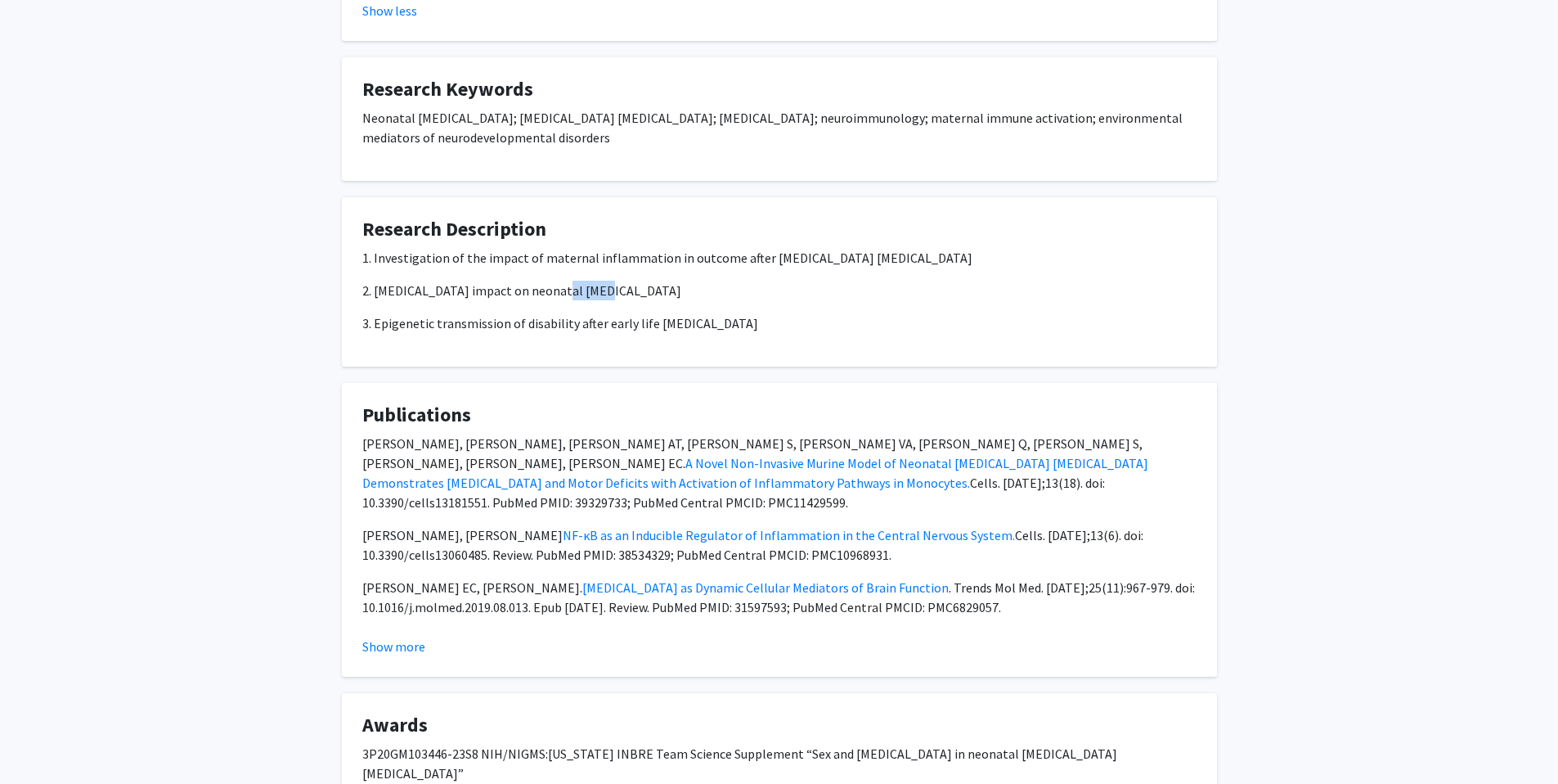
scroll to position [1478, 0]
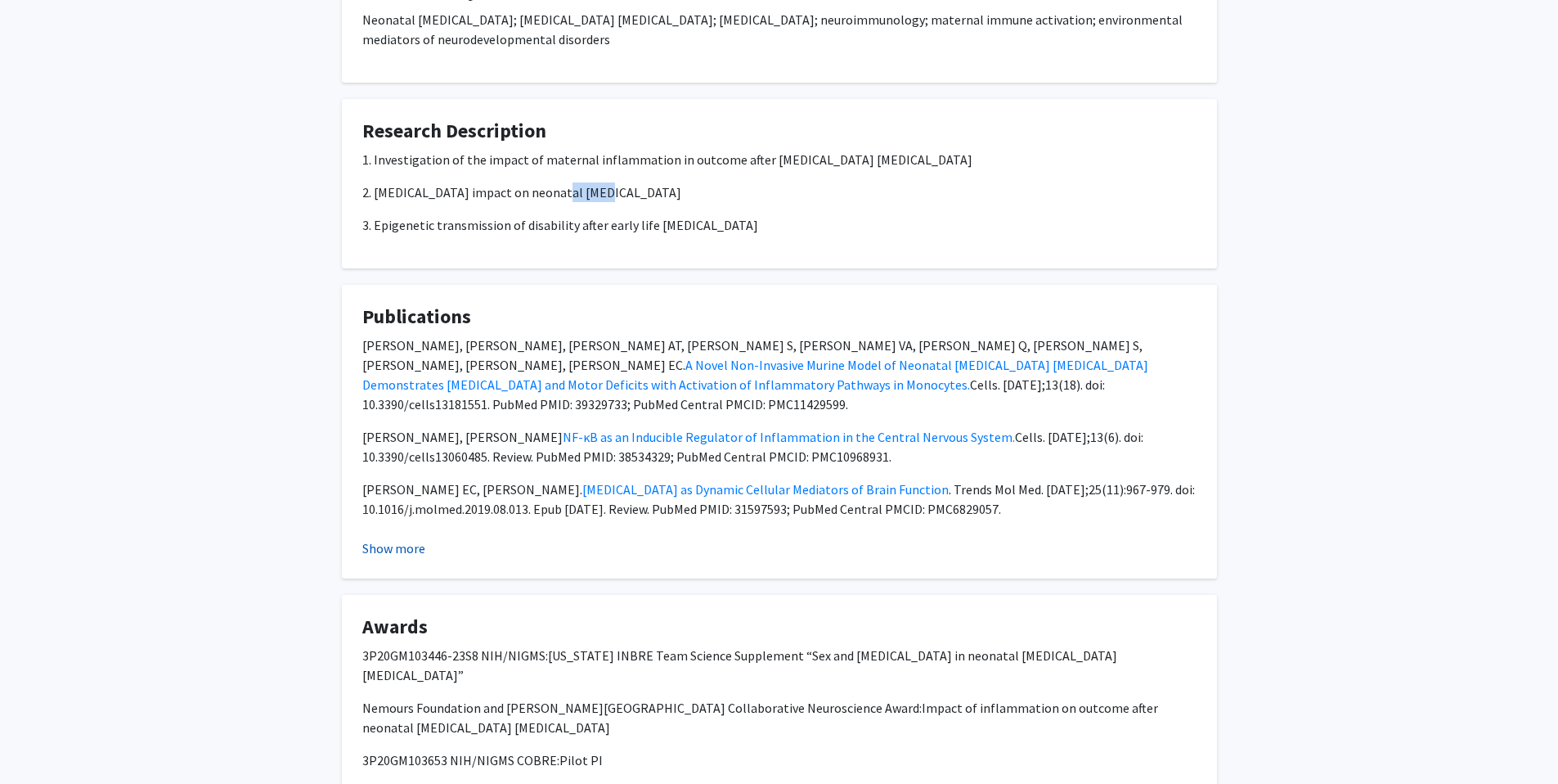
click at [405, 538] on button "Show more" at bounding box center [393, 548] width 63 height 20
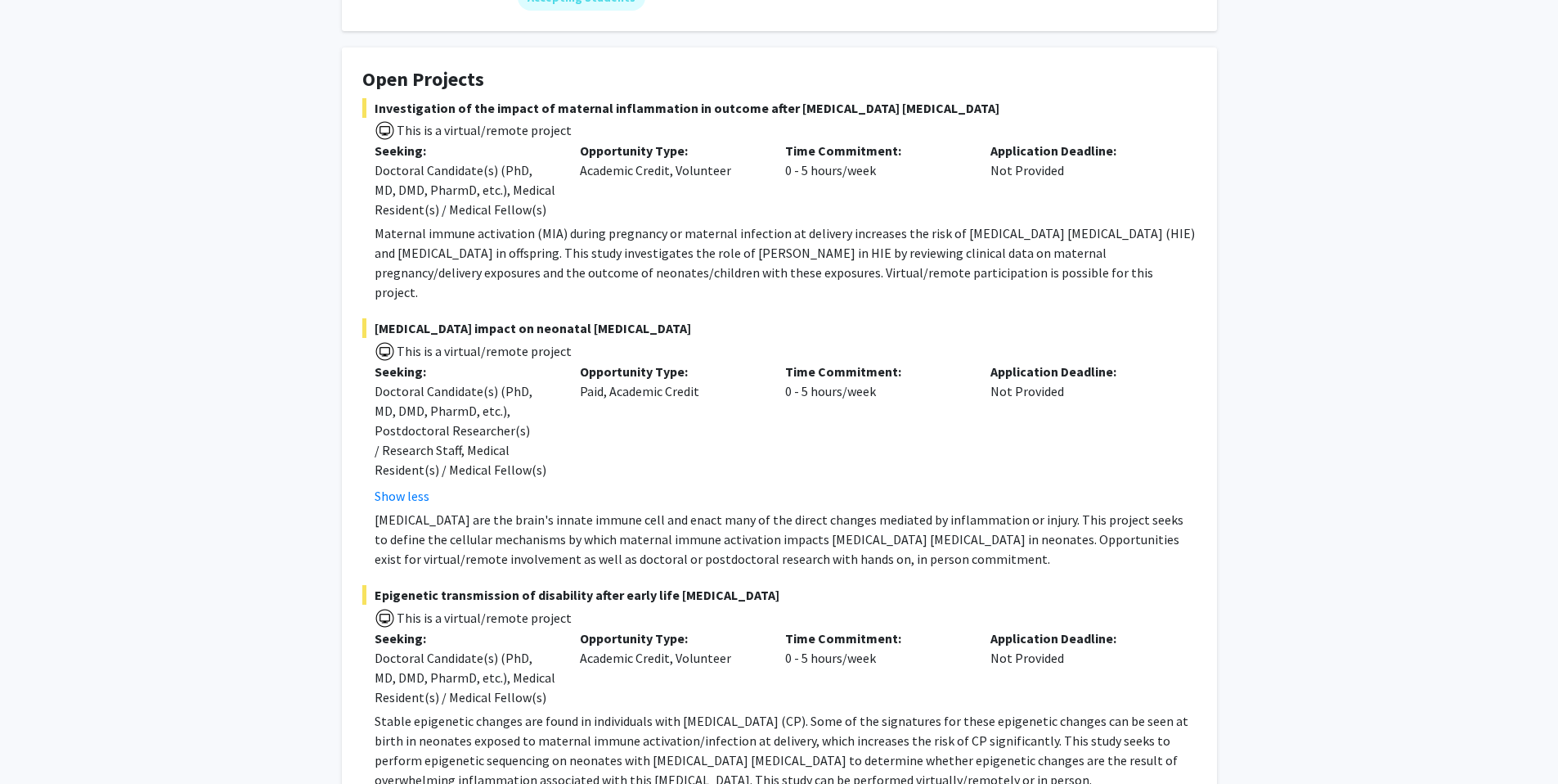
scroll to position [168, 0]
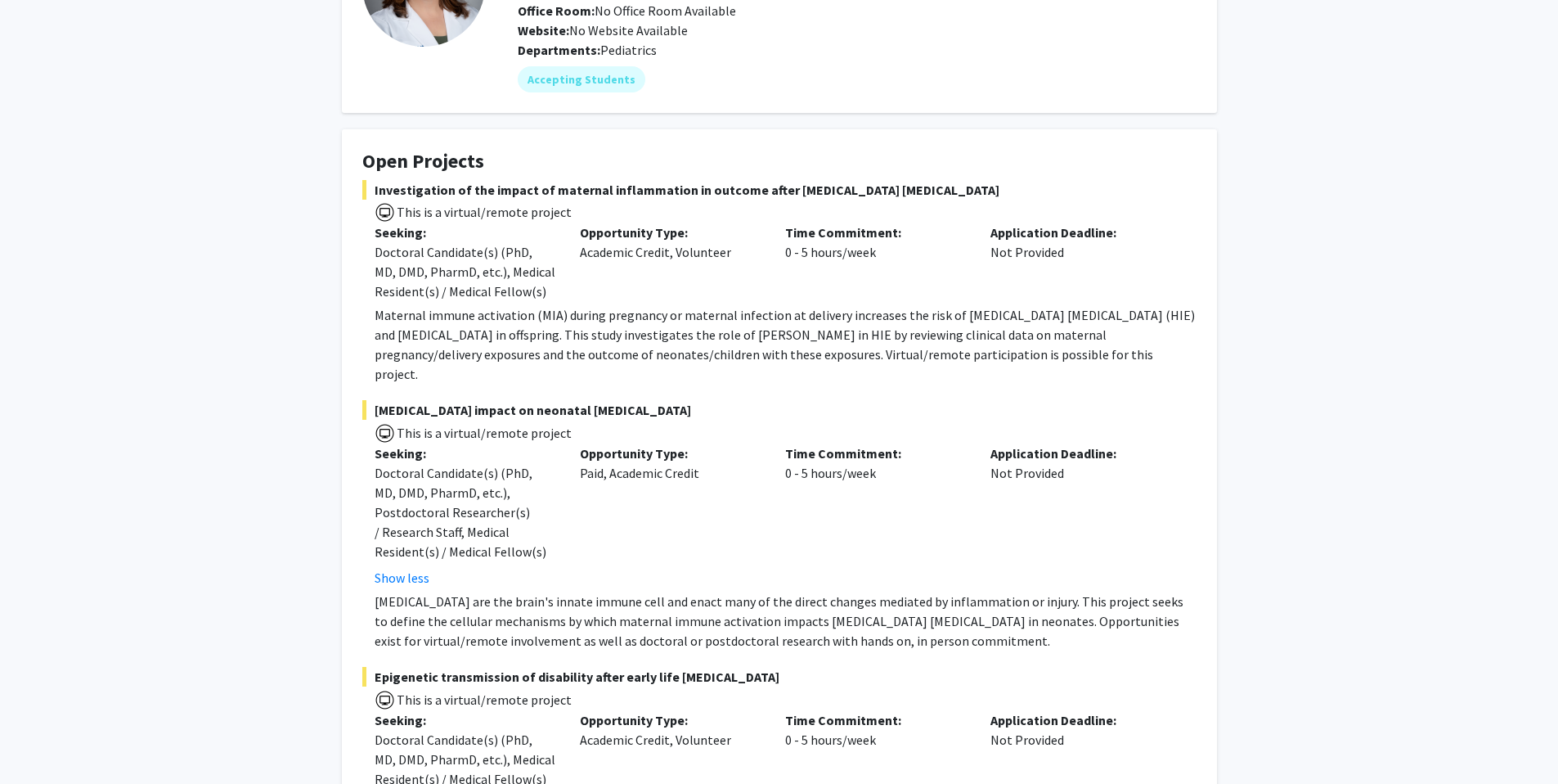
click at [500, 592] on p "[MEDICAL_DATA] are the brain's innate immune cell and enact many of the direct …" at bounding box center [786, 621] width 822 height 59
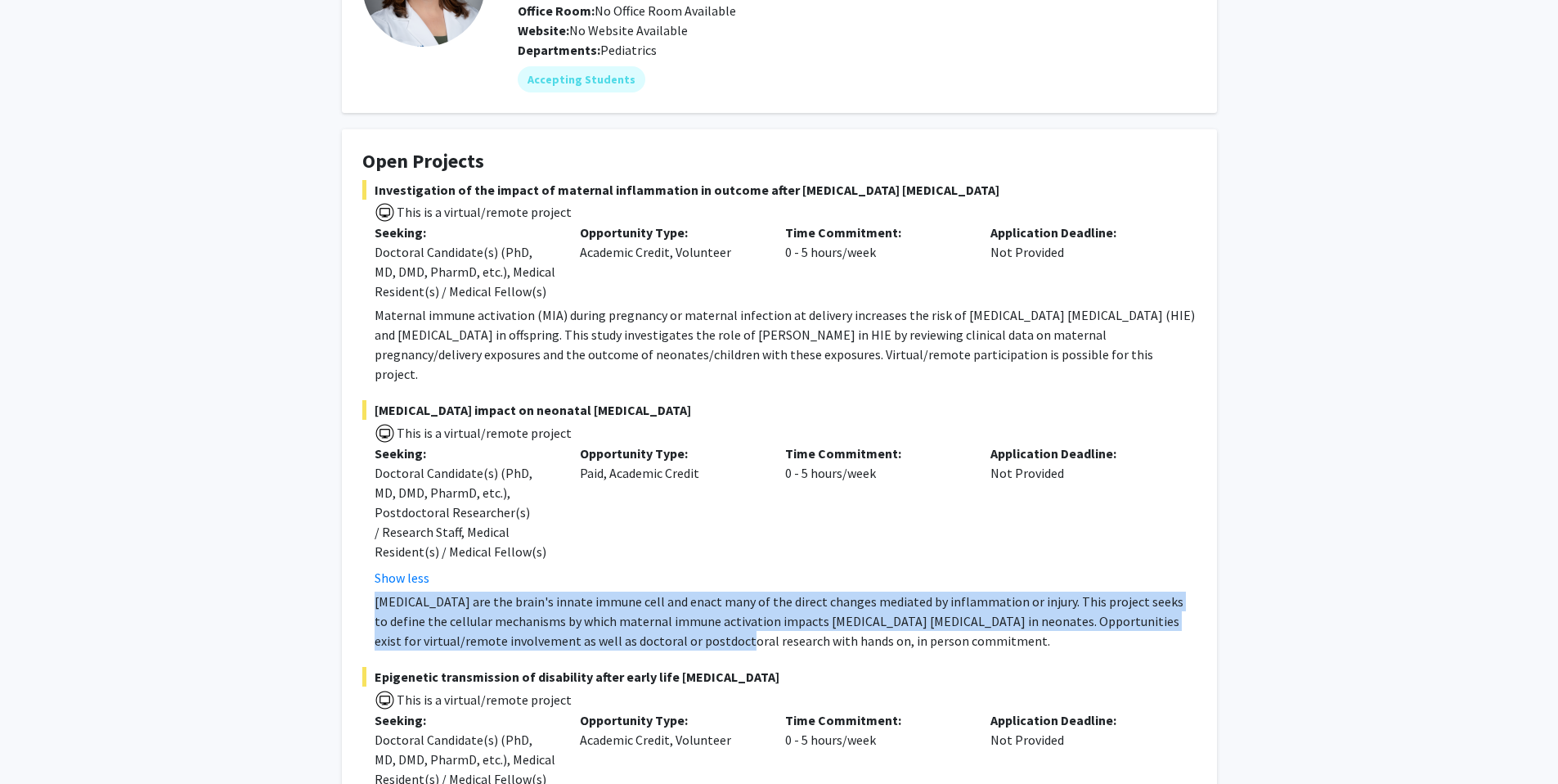
drag, startPoint x: 500, startPoint y: 571, endPoint x: 645, endPoint y: 631, distance: 156.9
click at [644, 630] on p "[MEDICAL_DATA] are the brain's innate immune cell and enact many of the direct …" at bounding box center [786, 621] width 822 height 59
click at [645, 631] on fg-project-list "Investigation of the impact of maternal inflammation in outcome after [MEDICAL_…" at bounding box center [779, 525] width 834 height 691
